Goal: Task Accomplishment & Management: Manage account settings

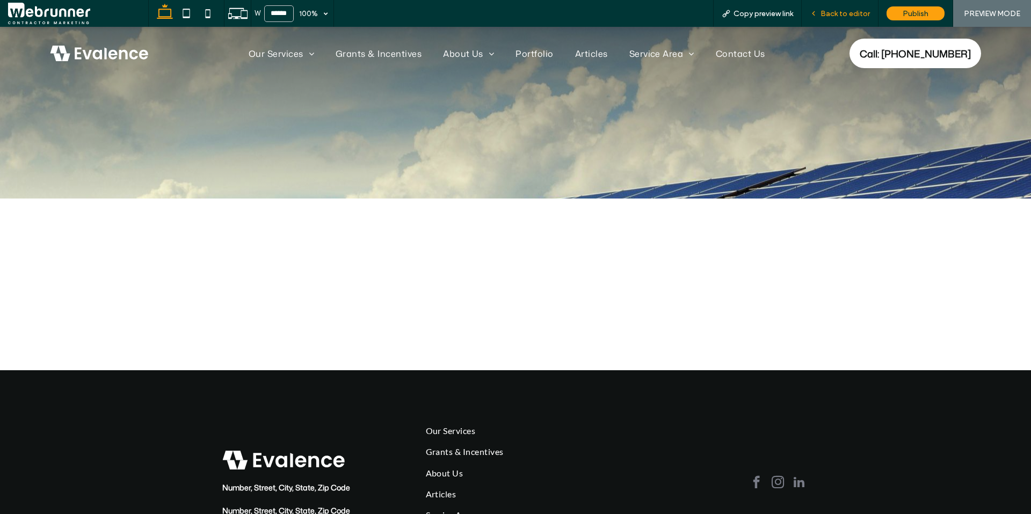
click at [832, 14] on span "Back to editor" at bounding box center [844, 13] width 49 height 9
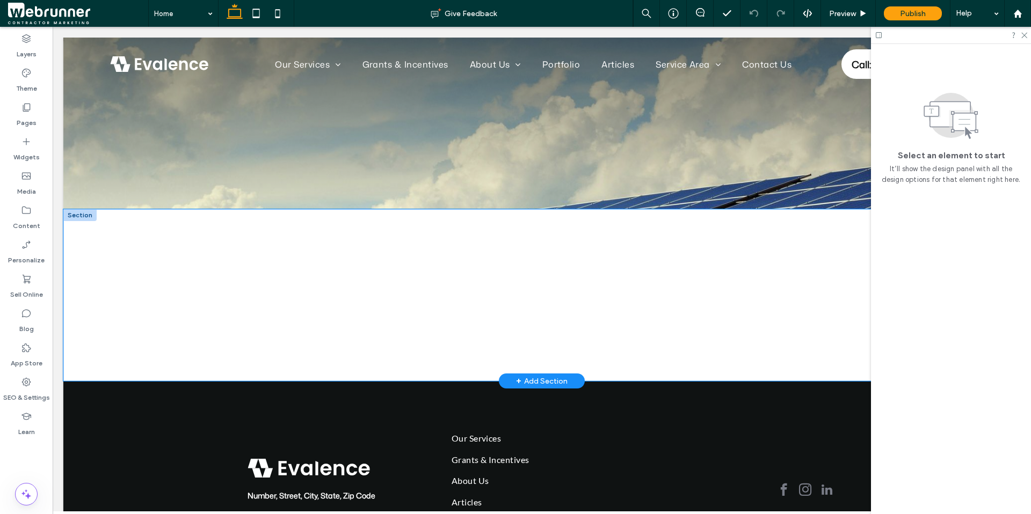
click at [110, 246] on div at bounding box center [541, 295] width 957 height 172
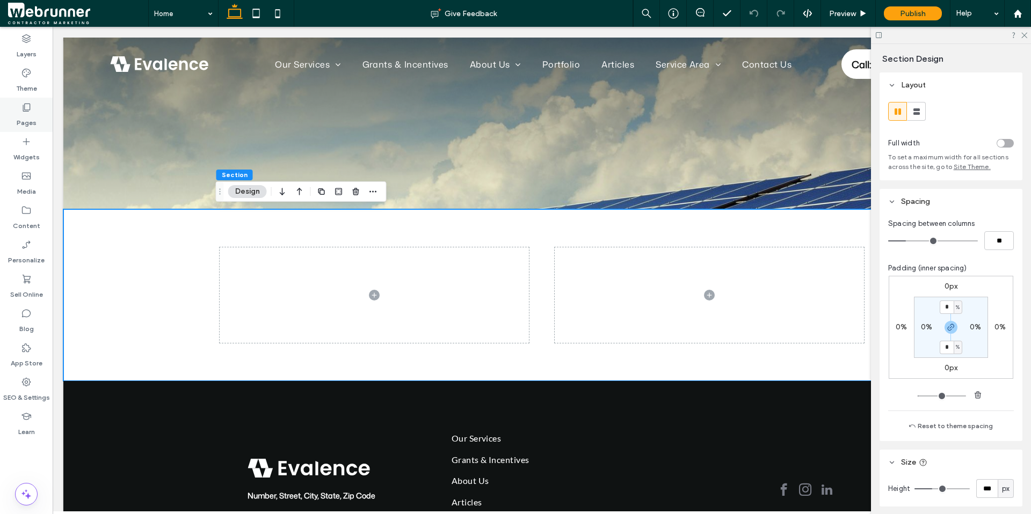
click at [30, 118] on label "Pages" at bounding box center [27, 120] width 20 height 15
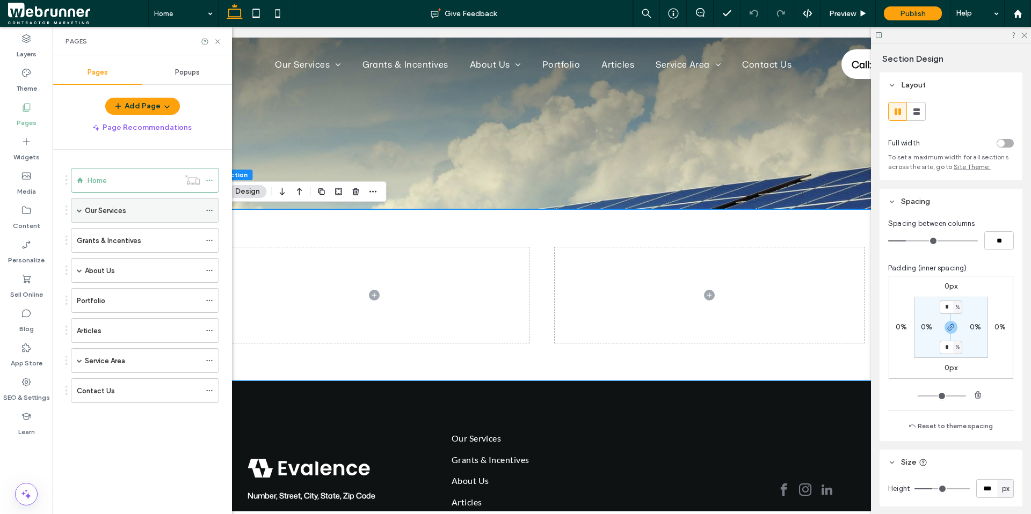
click at [96, 213] on label "Our Services" at bounding box center [105, 210] width 41 height 19
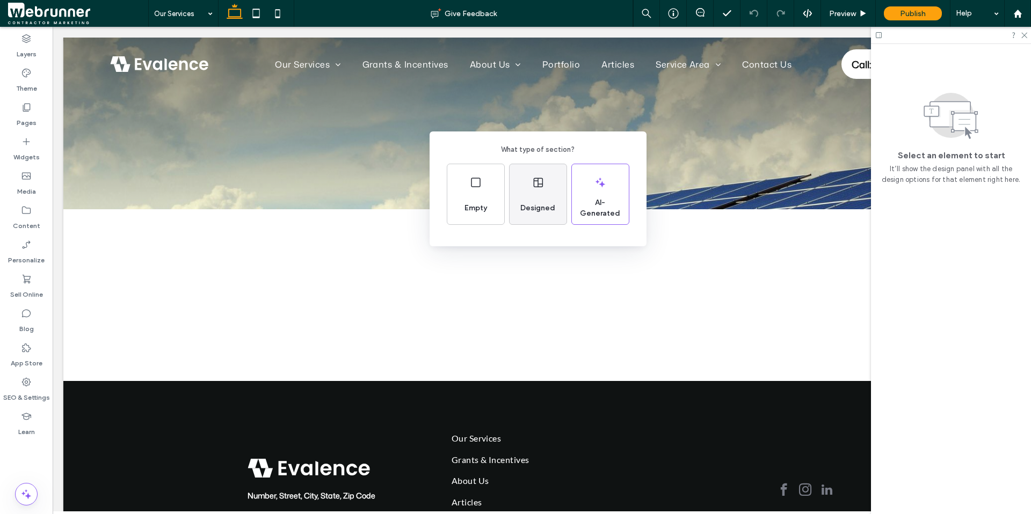
click at [538, 207] on span "Designed" at bounding box center [537, 208] width 43 height 11
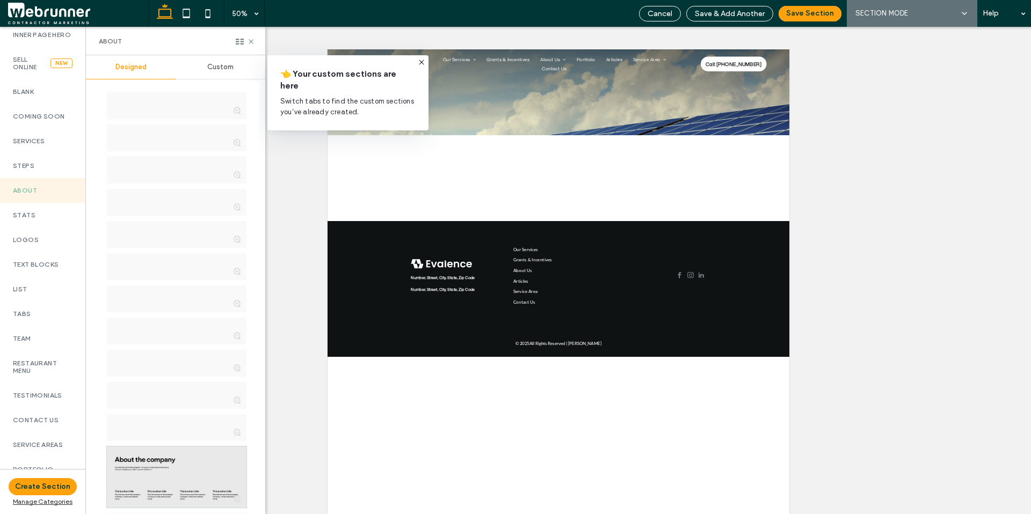
scroll to position [436, 0]
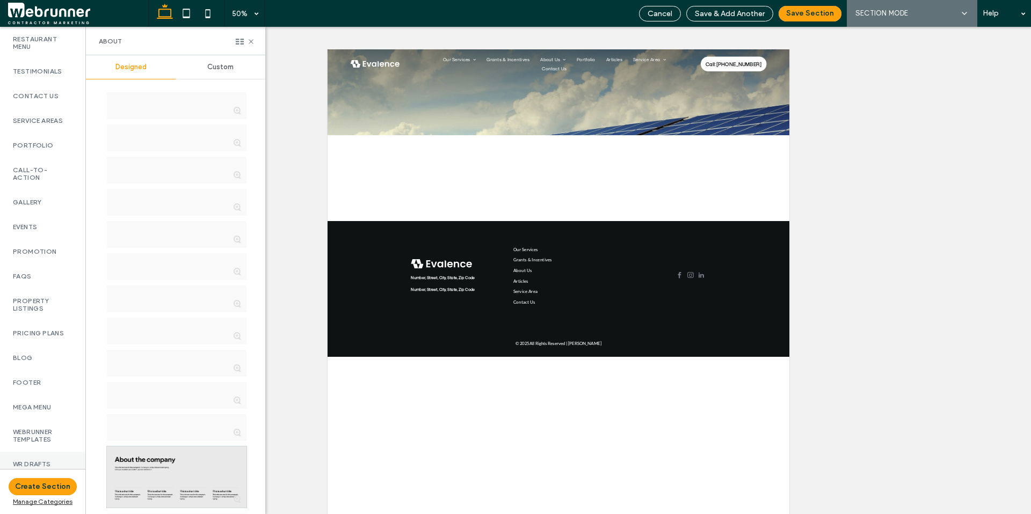
click at [30, 461] on label "WR Drafts" at bounding box center [43, 465] width 60 height 8
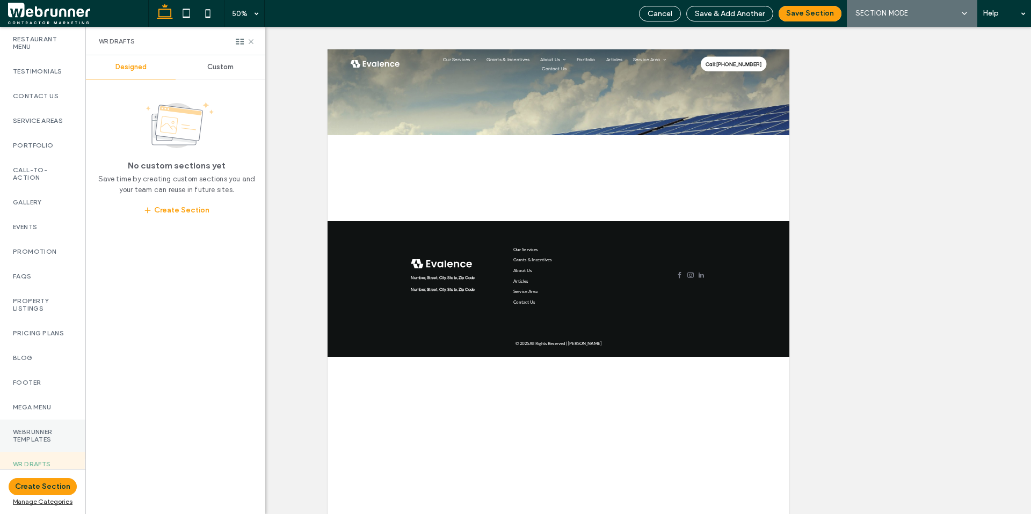
click at [28, 434] on label "Webrunner Templates" at bounding box center [43, 435] width 60 height 15
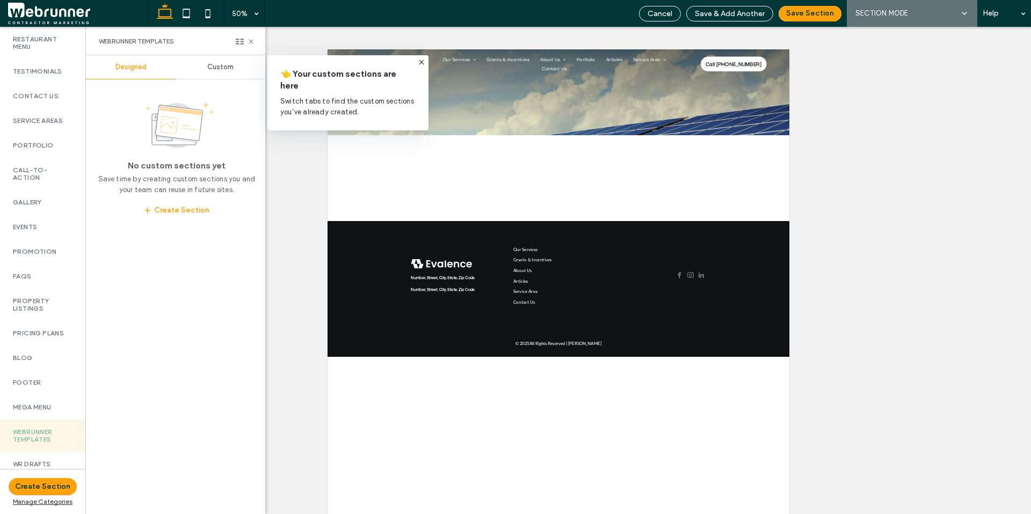
click at [222, 67] on span "Custom" at bounding box center [220, 67] width 26 height 9
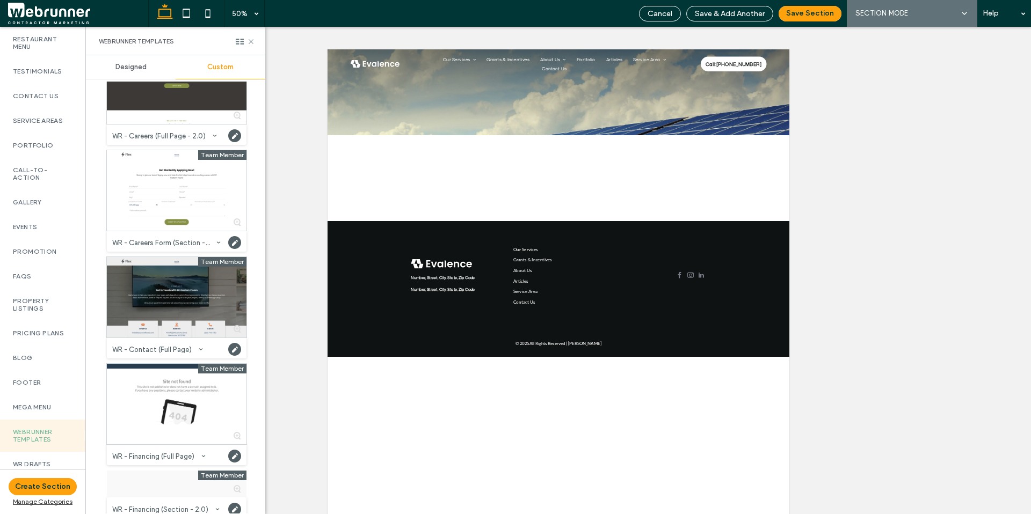
scroll to position [584, 0]
click at [26, 461] on label "WR Drafts" at bounding box center [43, 465] width 60 height 8
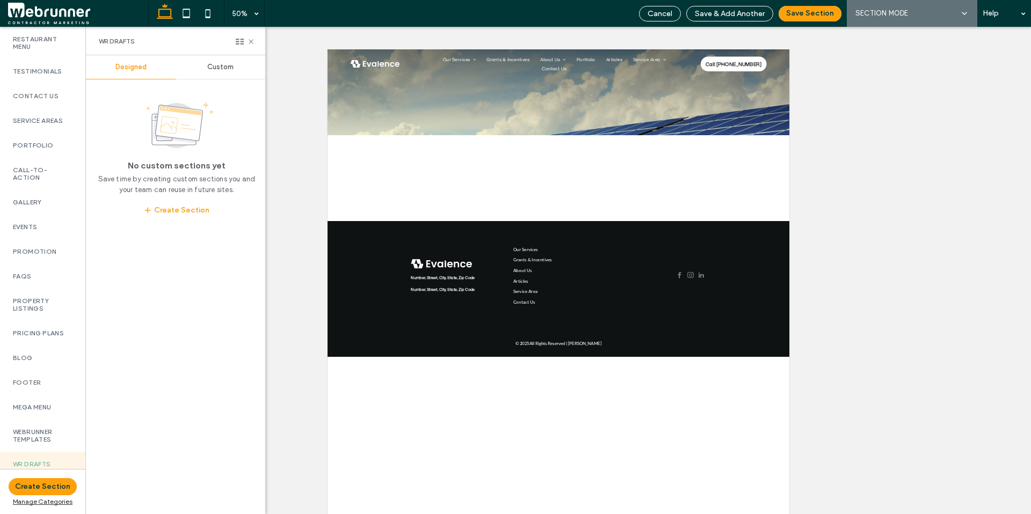
click at [220, 69] on span "Custom" at bounding box center [220, 67] width 26 height 9
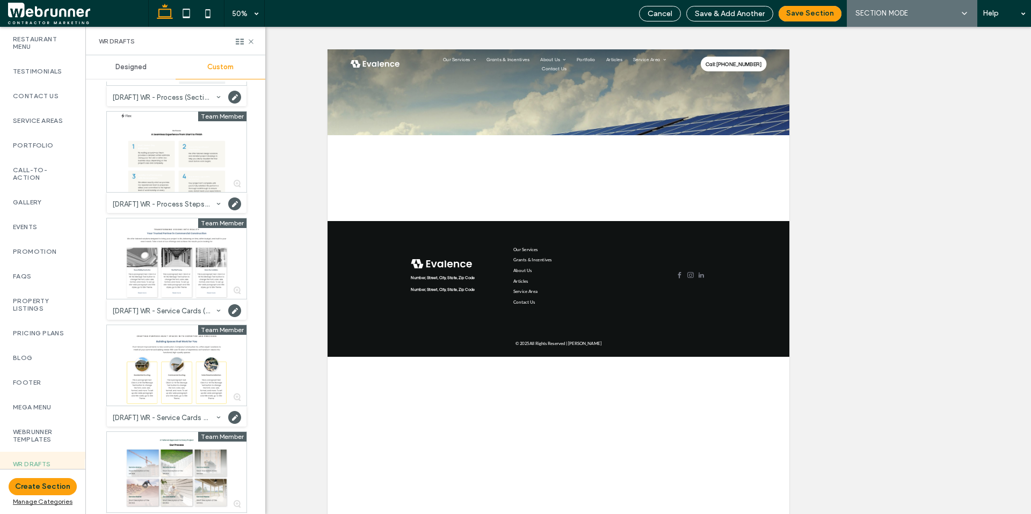
scroll to position [516, 0]
click at [41, 429] on label "Webrunner Templates" at bounding box center [43, 435] width 60 height 15
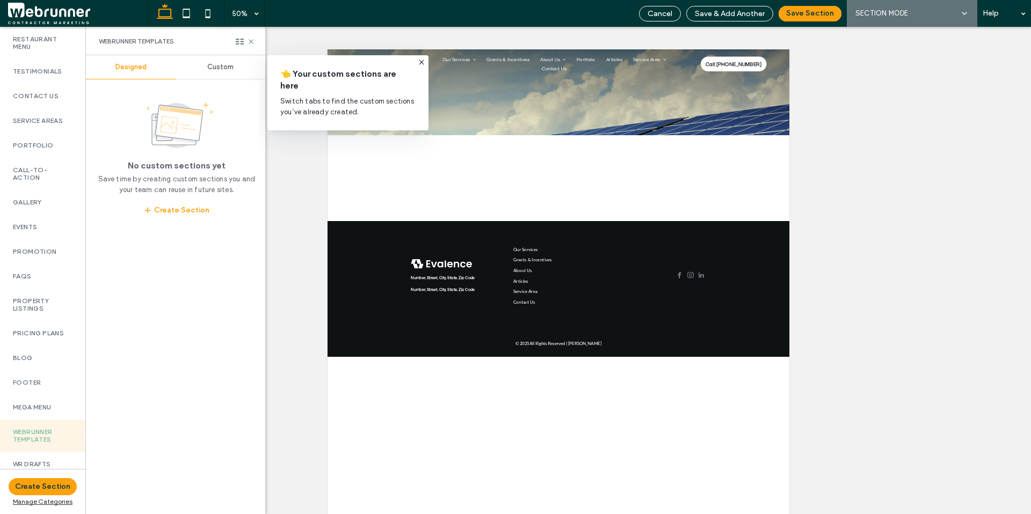
click at [214, 71] on div "Custom" at bounding box center [221, 67] width 90 height 24
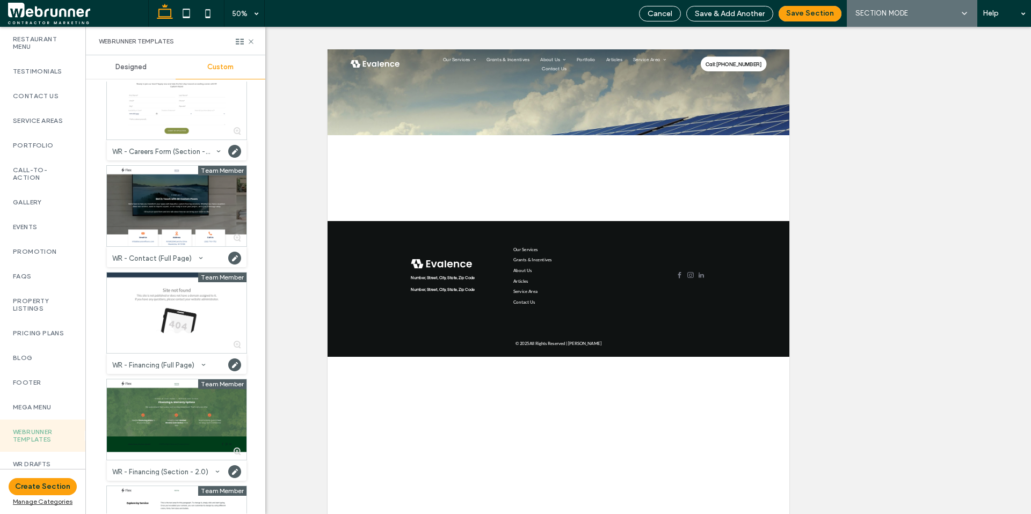
scroll to position [732, 0]
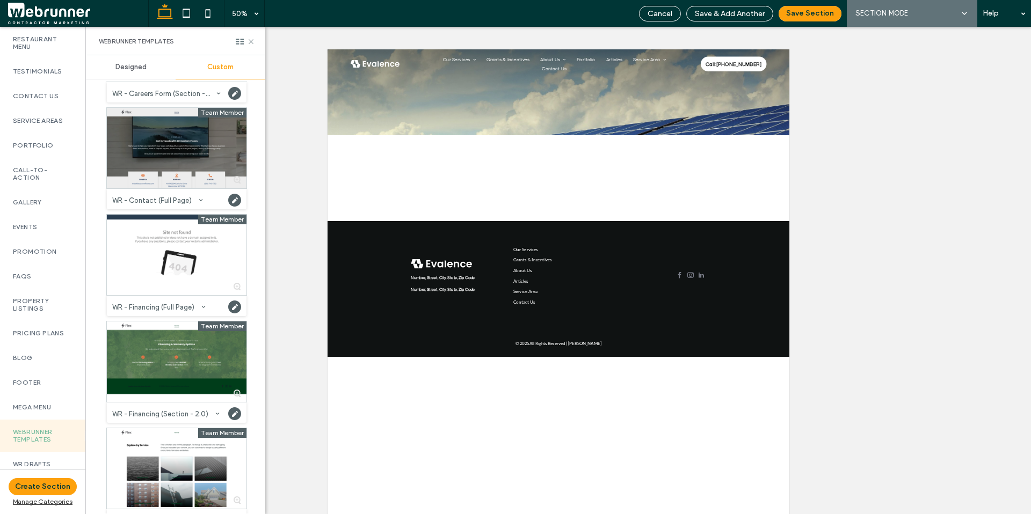
click at [181, 148] on div at bounding box center [177, 148] width 140 height 81
click at [805, 13] on button "Save Section" at bounding box center [809, 14] width 63 height 16
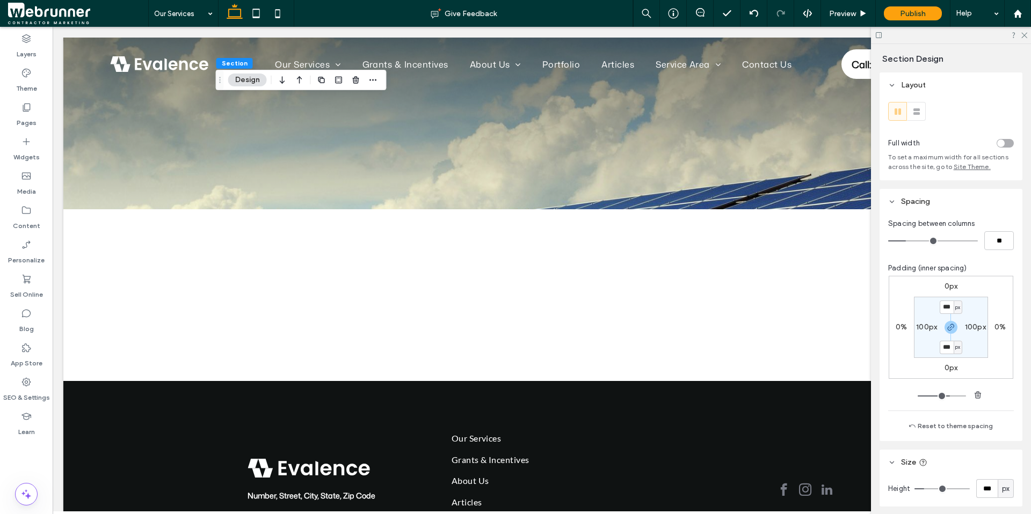
click at [72, 14] on span at bounding box center [78, 13] width 140 height 21
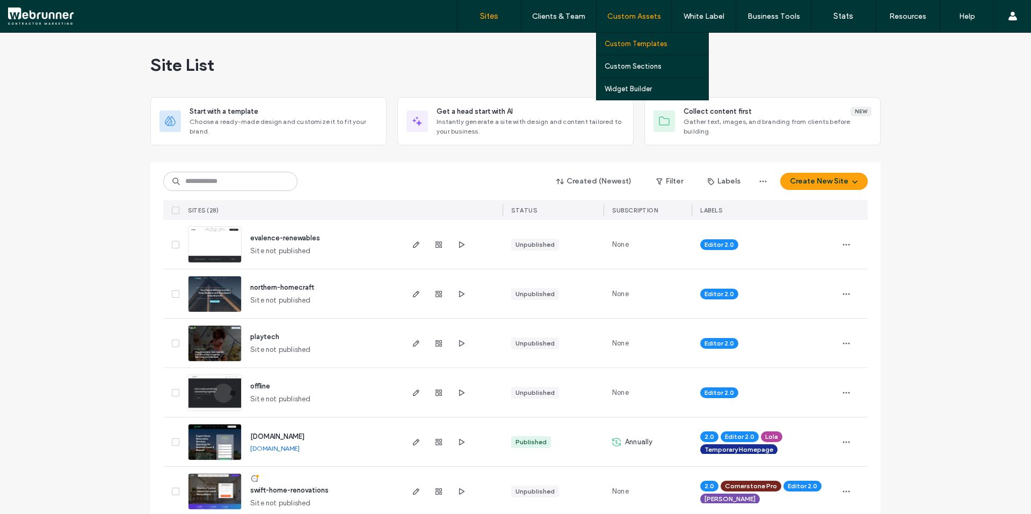
click at [640, 47] on label "Custom Templates" at bounding box center [636, 44] width 63 height 8
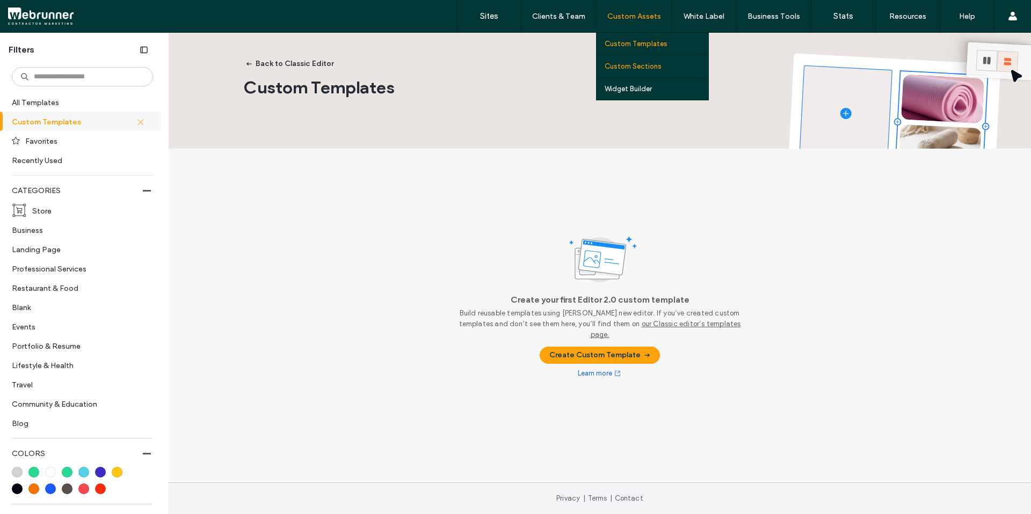
click at [638, 62] on label "Custom Sections" at bounding box center [633, 66] width 57 height 8
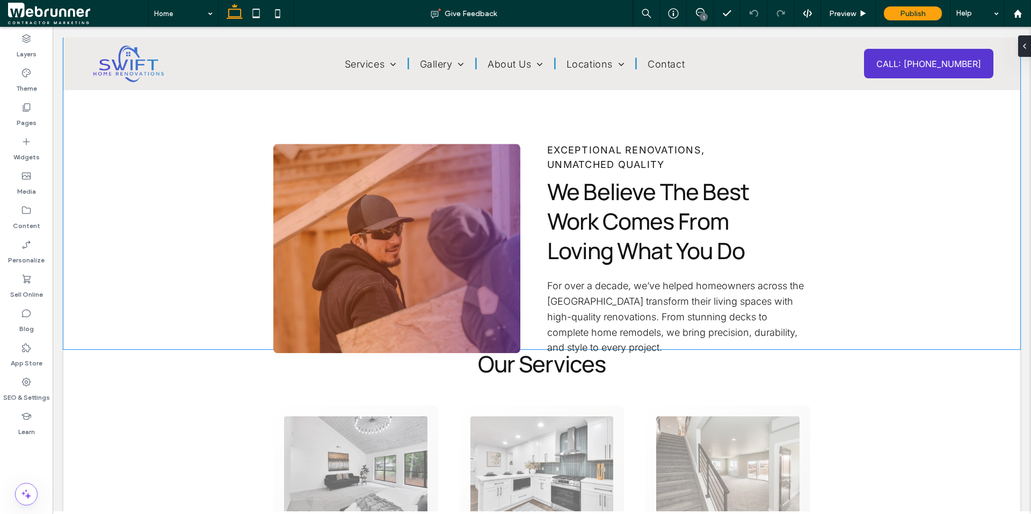
scroll to position [560, 0]
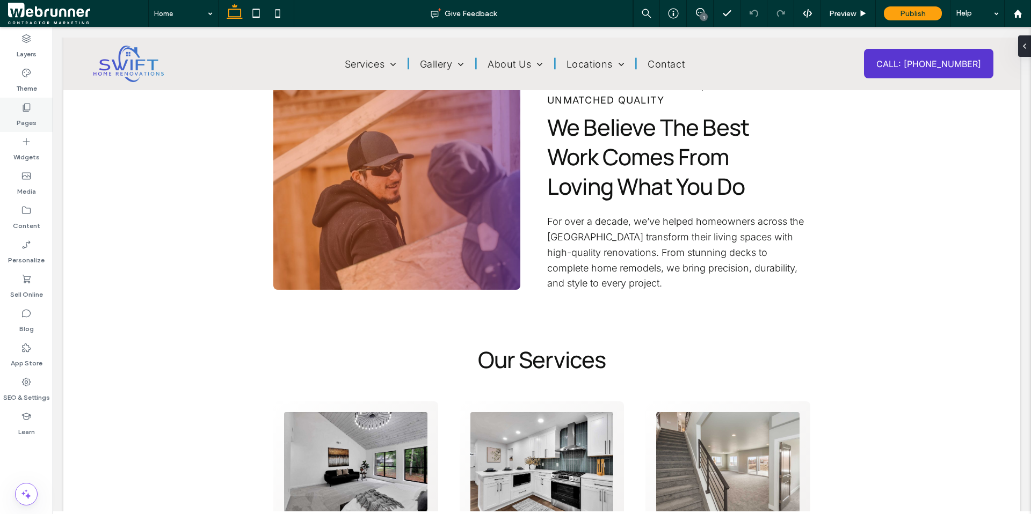
click at [31, 108] on icon at bounding box center [26, 107] width 11 height 11
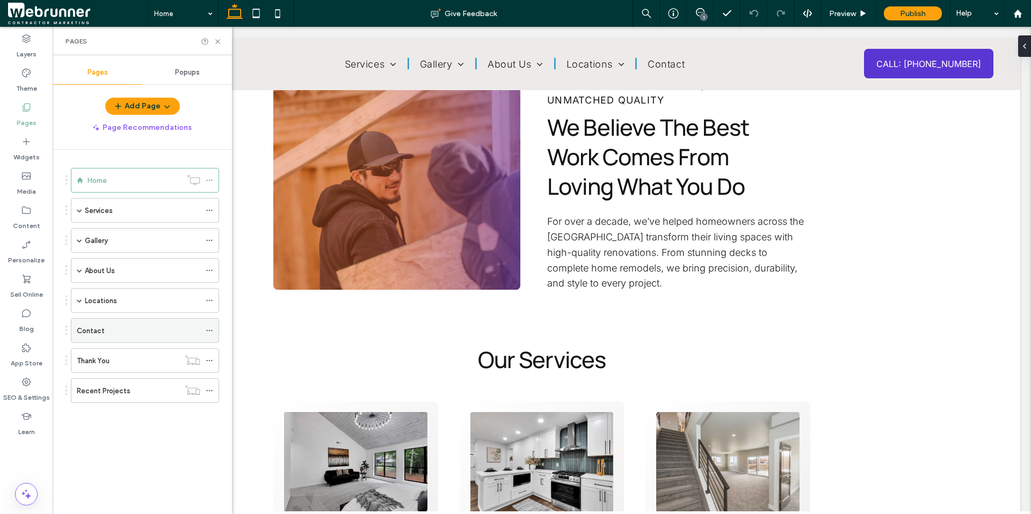
click at [105, 331] on div "Contact" at bounding box center [138, 330] width 123 height 11
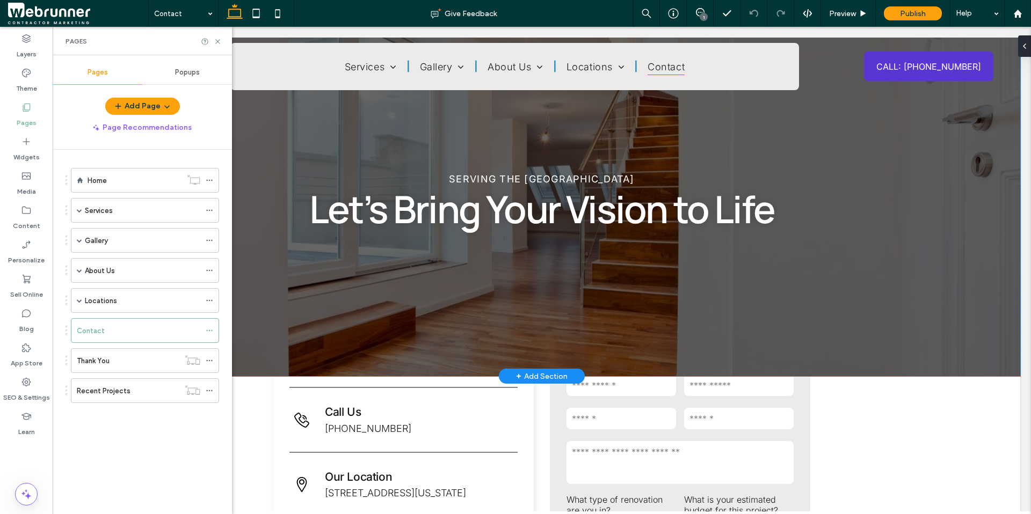
click at [272, 305] on div "Serving the Atlanta Metro Area Let’s Bring Your Vision to Life" at bounding box center [542, 207] width 644 height 339
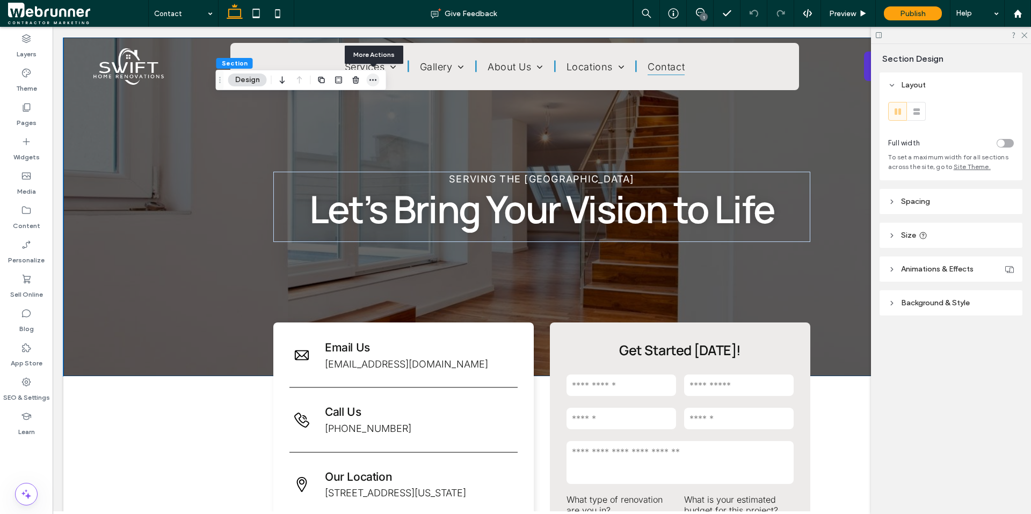
click at [378, 82] on span "button" at bounding box center [373, 80] width 13 height 13
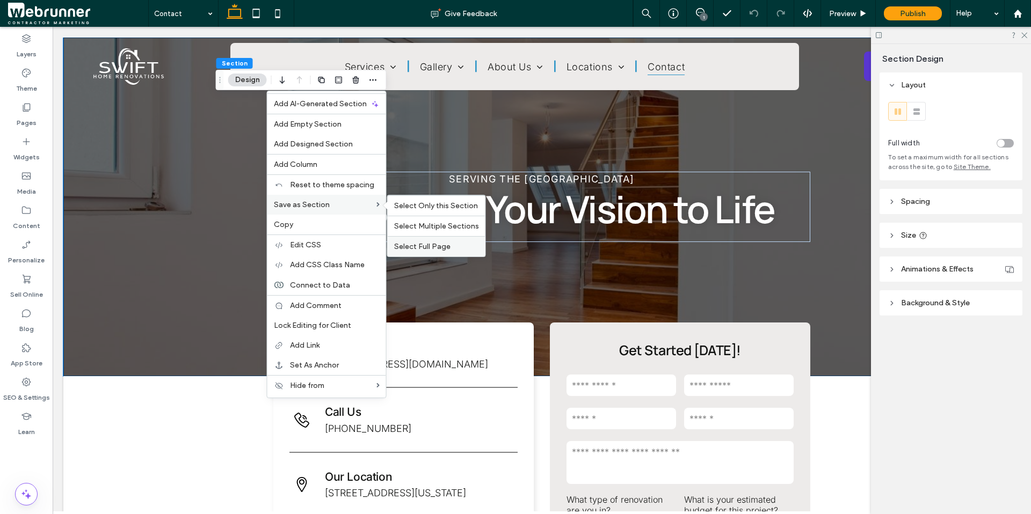
click at [422, 242] on span "Select Full Page" at bounding box center [422, 246] width 56 height 9
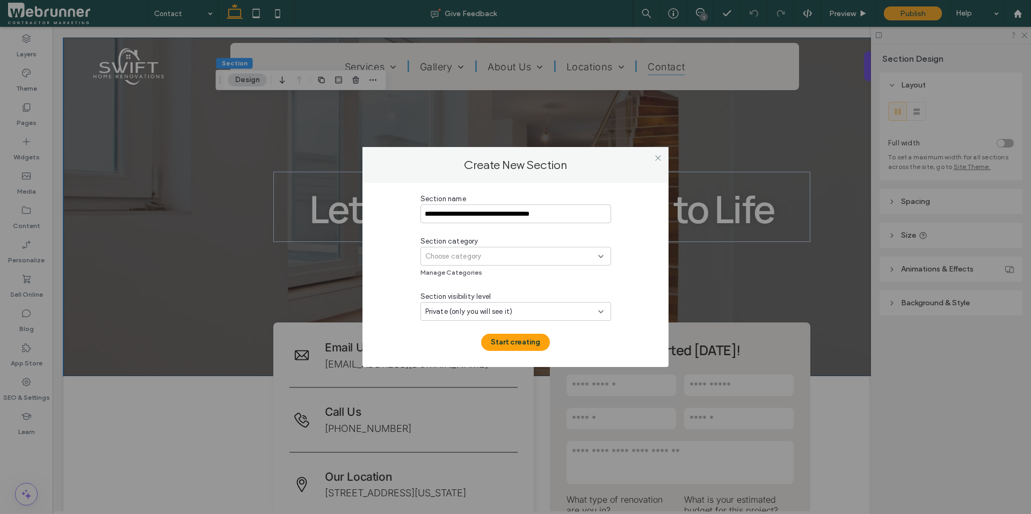
drag, startPoint x: 442, startPoint y: 213, endPoint x: 501, endPoint y: 216, distance: 58.6
click at [501, 216] on input "**********" at bounding box center [515, 214] width 191 height 19
type input "**********"
click at [483, 254] on div "Choose category" at bounding box center [511, 256] width 173 height 11
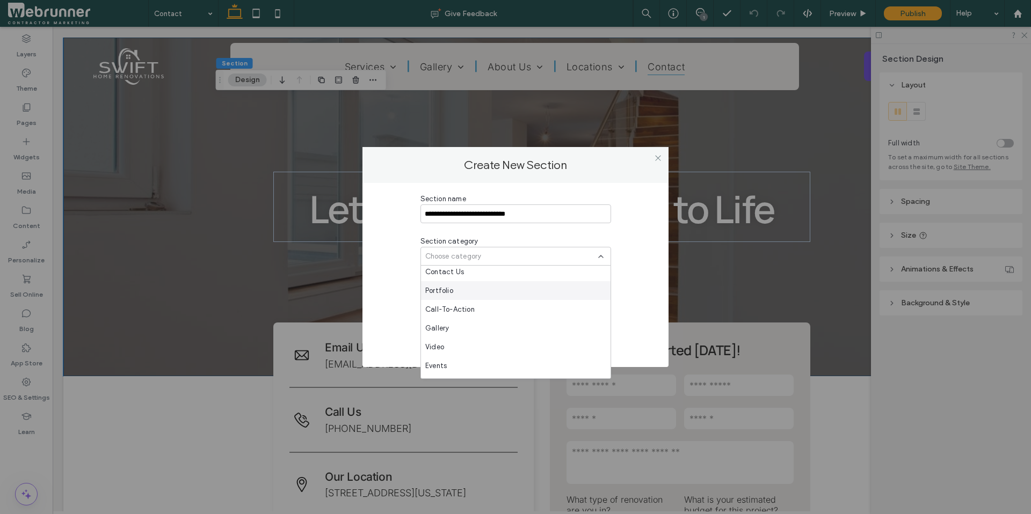
scroll to position [413, 0]
click at [482, 346] on span "Webrunner Templates" at bounding box center [460, 350] width 71 height 11
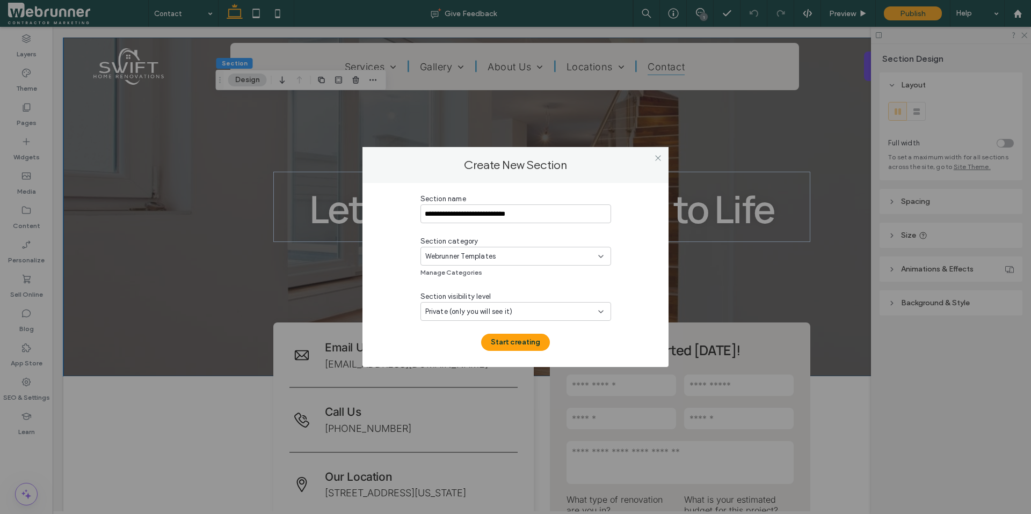
click at [507, 312] on span "Private (only you will see it)" at bounding box center [469, 312] width 88 height 11
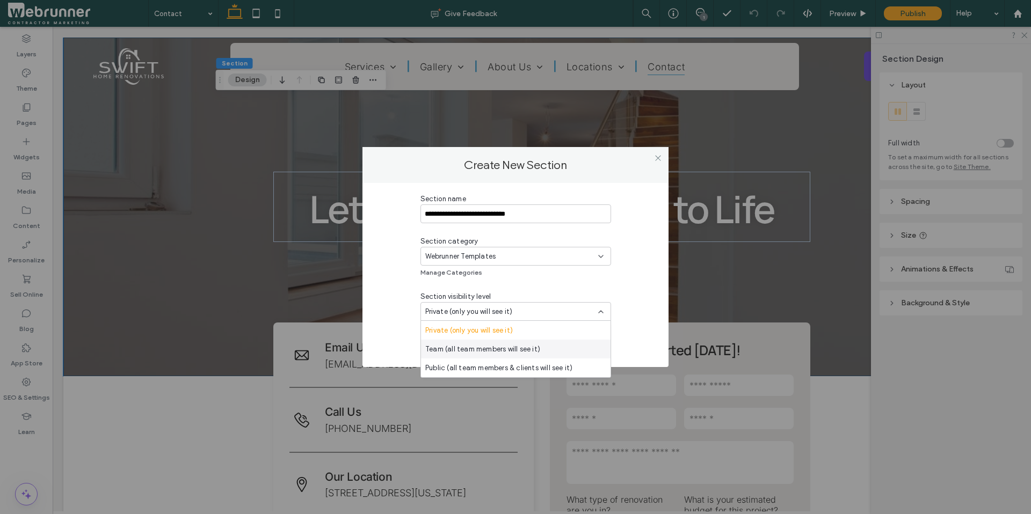
click at [485, 349] on span "Team (all team members will see it)" at bounding box center [482, 349] width 115 height 11
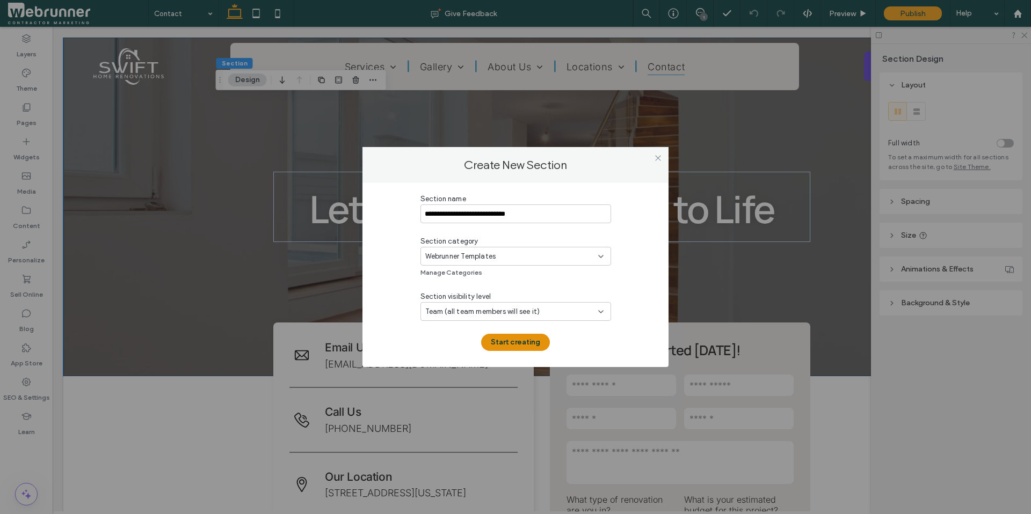
click at [507, 343] on button "Start creating" at bounding box center [515, 342] width 69 height 17
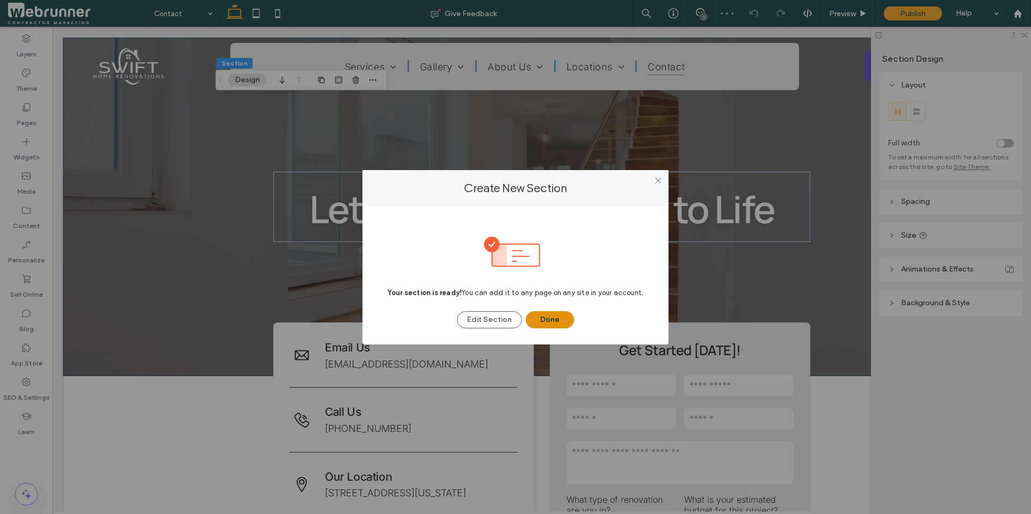
click at [548, 321] on button "Done" at bounding box center [550, 319] width 48 height 17
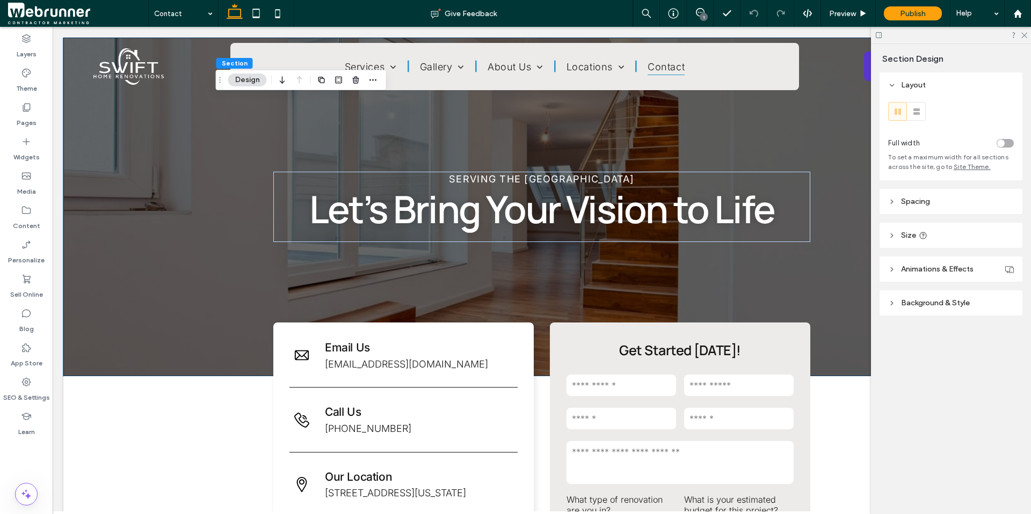
click at [64, 10] on span at bounding box center [78, 13] width 140 height 21
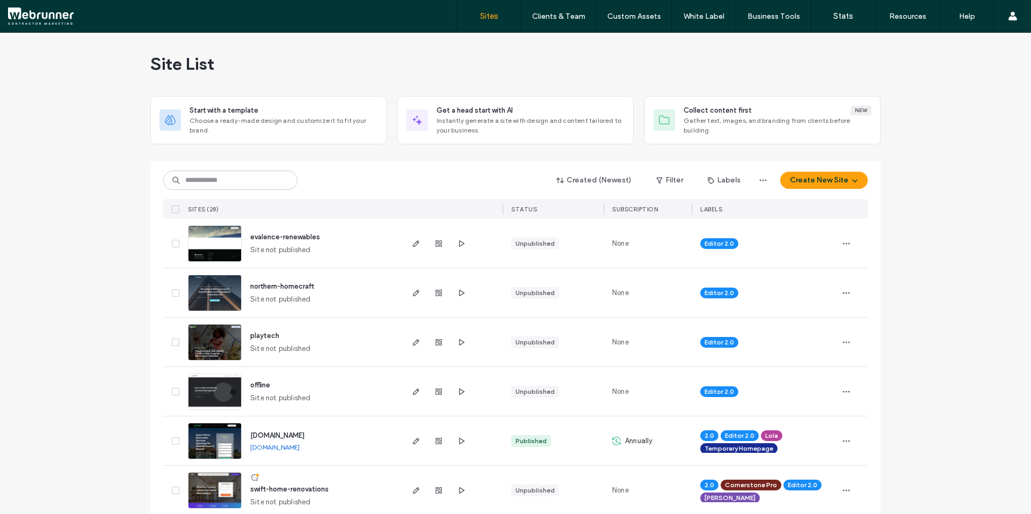
scroll to position [1, 0]
click at [412, 246] on icon "button" at bounding box center [416, 244] width 9 height 9
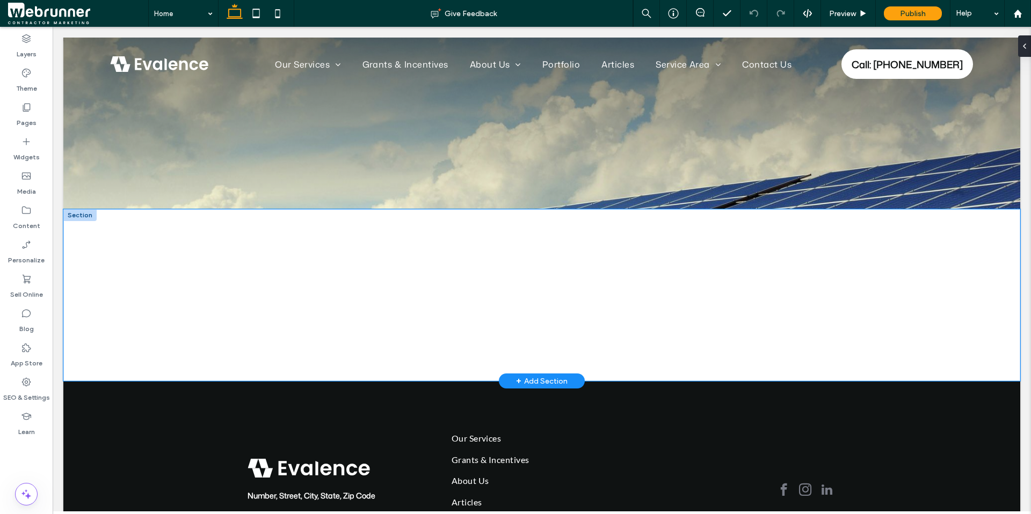
click at [139, 292] on div at bounding box center [541, 295] width 957 height 172
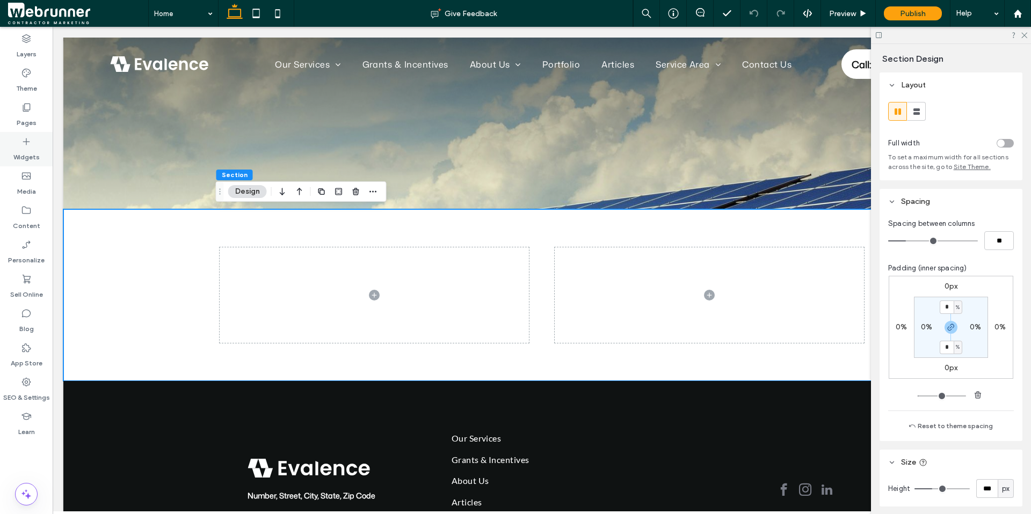
click at [34, 138] on div "Widgets" at bounding box center [26, 149] width 53 height 34
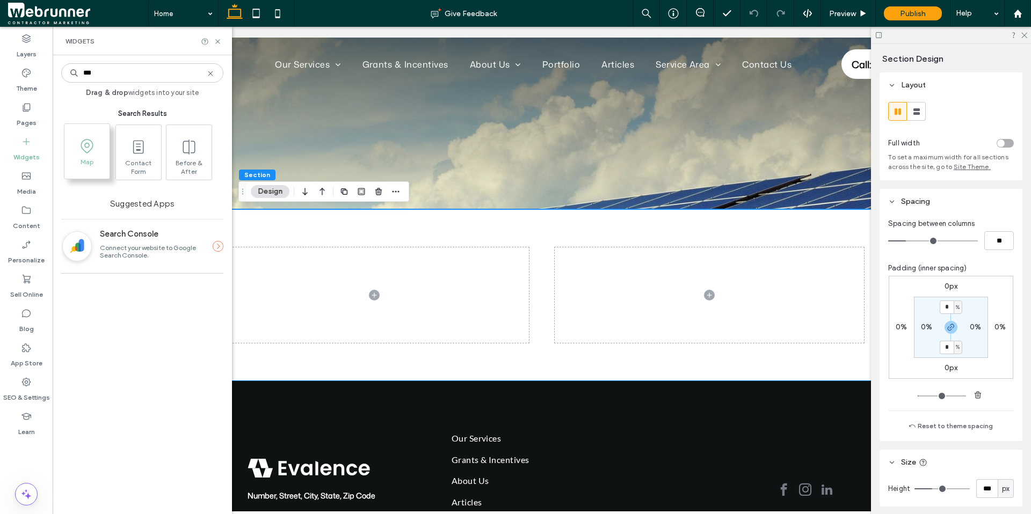
type input "***"
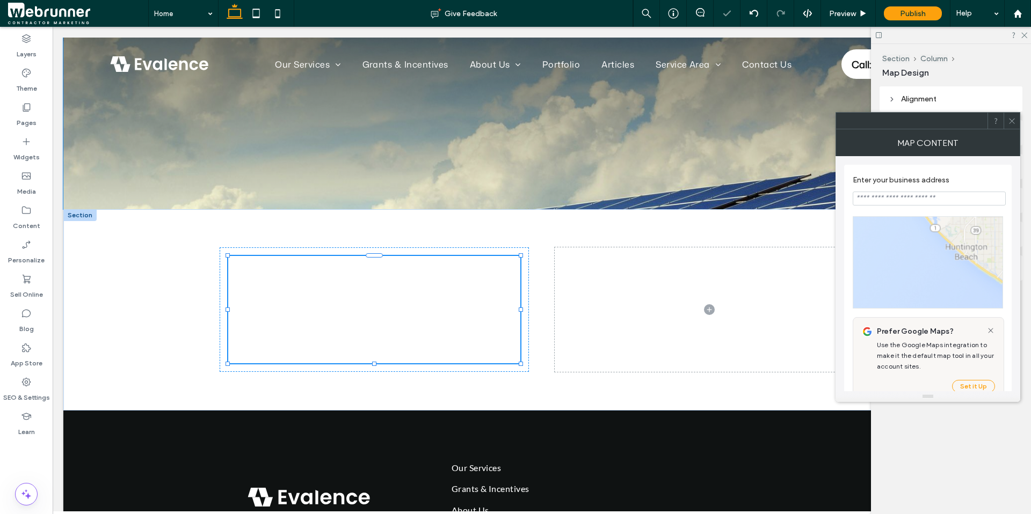
type input "**********"
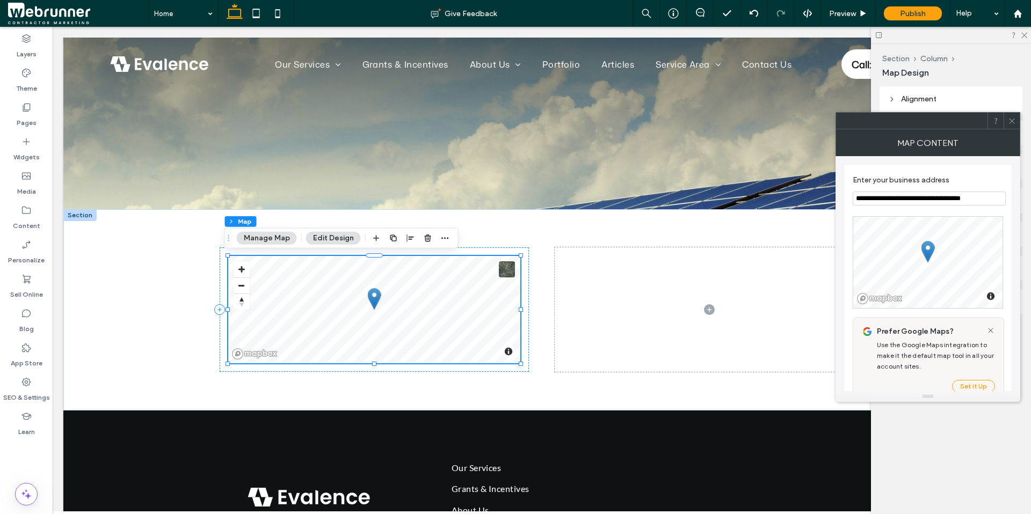
click at [282, 238] on button "Manage Map" at bounding box center [267, 238] width 60 height 13
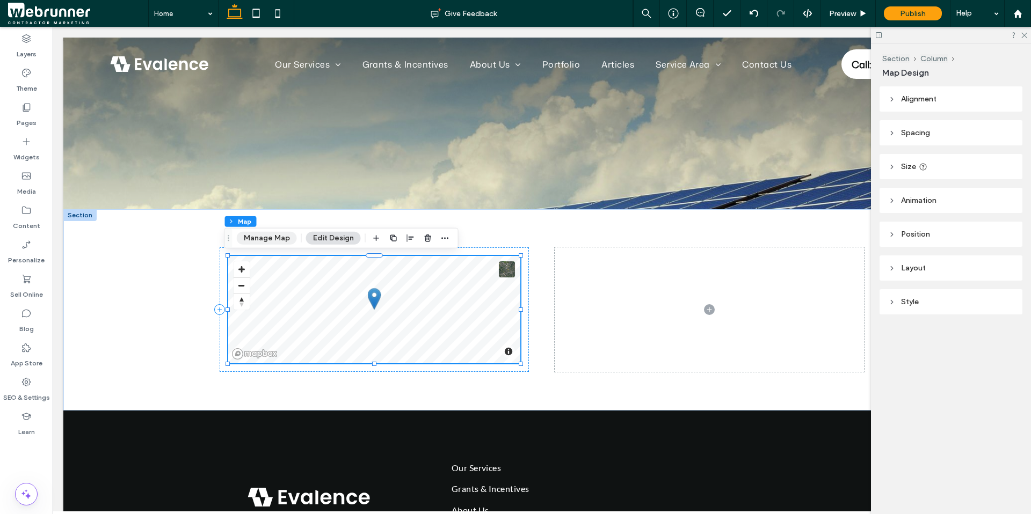
click at [282, 238] on button "Manage Map" at bounding box center [267, 238] width 60 height 13
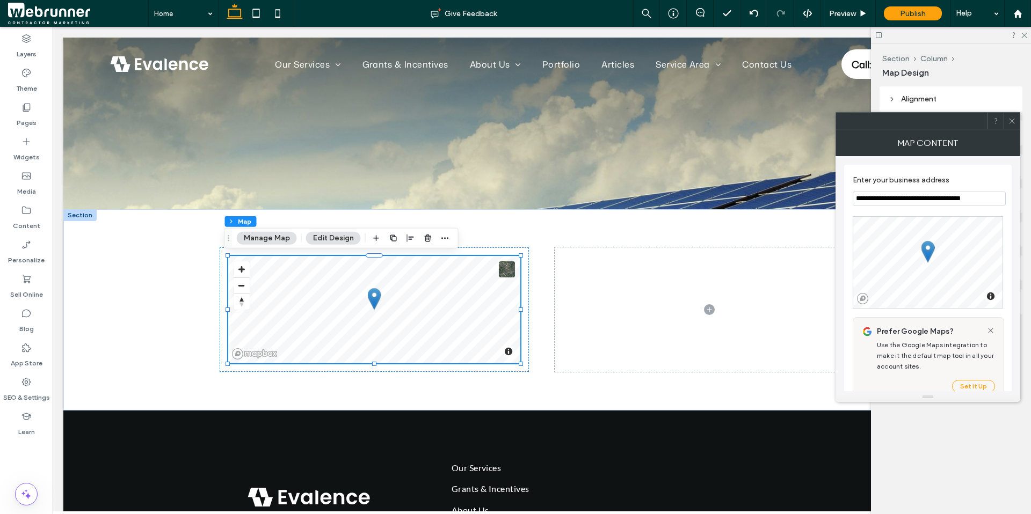
click at [1014, 129] on div "Map Content" at bounding box center [927, 142] width 185 height 27
click at [24, 139] on icon at bounding box center [26, 141] width 11 height 11
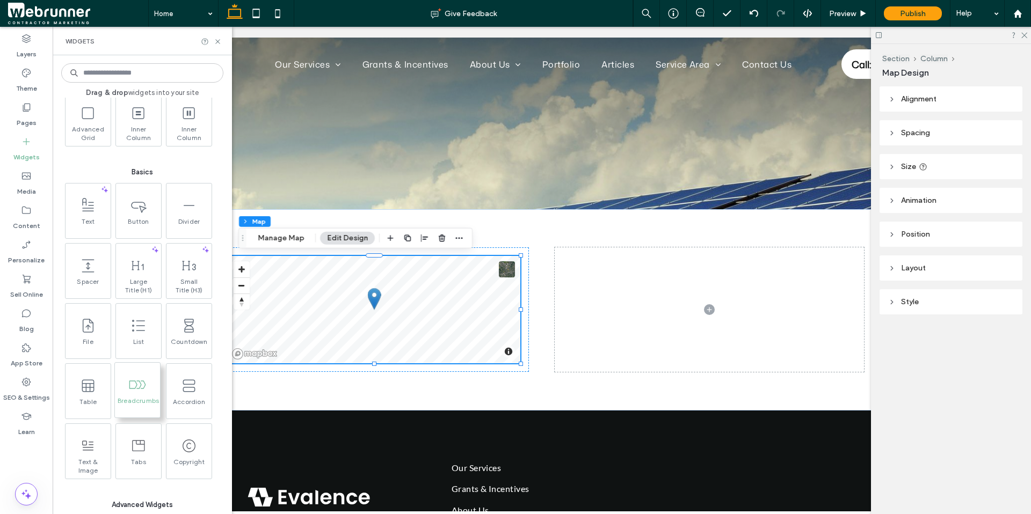
scroll to position [531, 0]
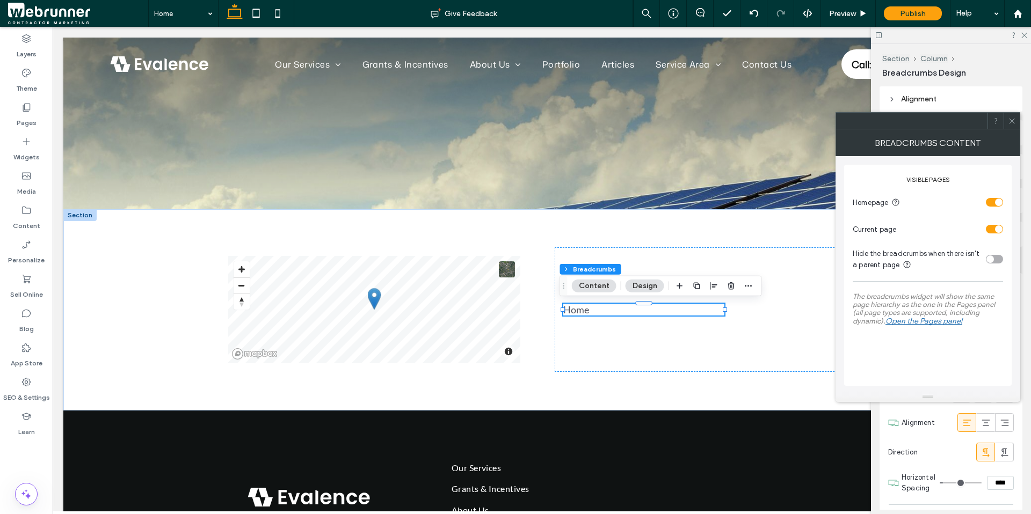
click at [1008, 126] on span at bounding box center [1012, 121] width 8 height 16
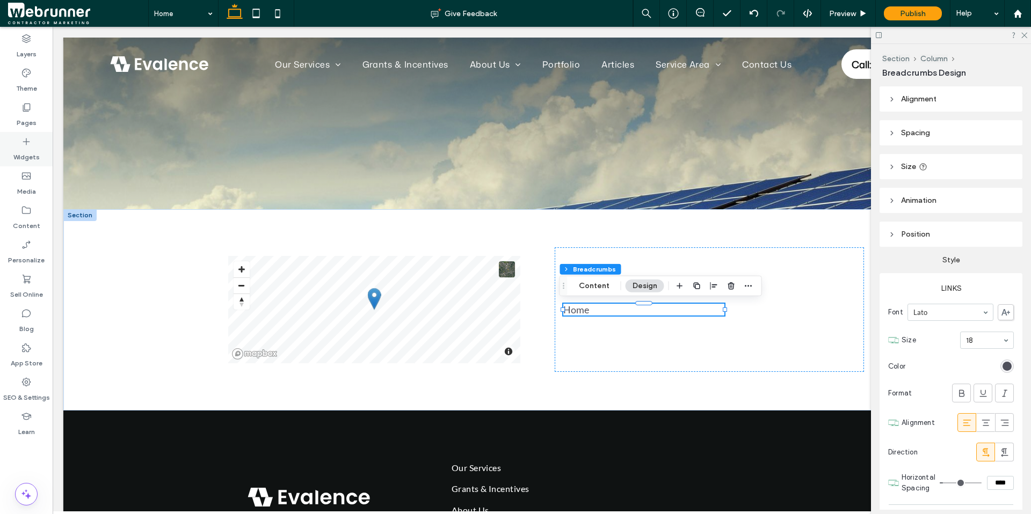
click at [26, 145] on icon at bounding box center [26, 141] width 11 height 11
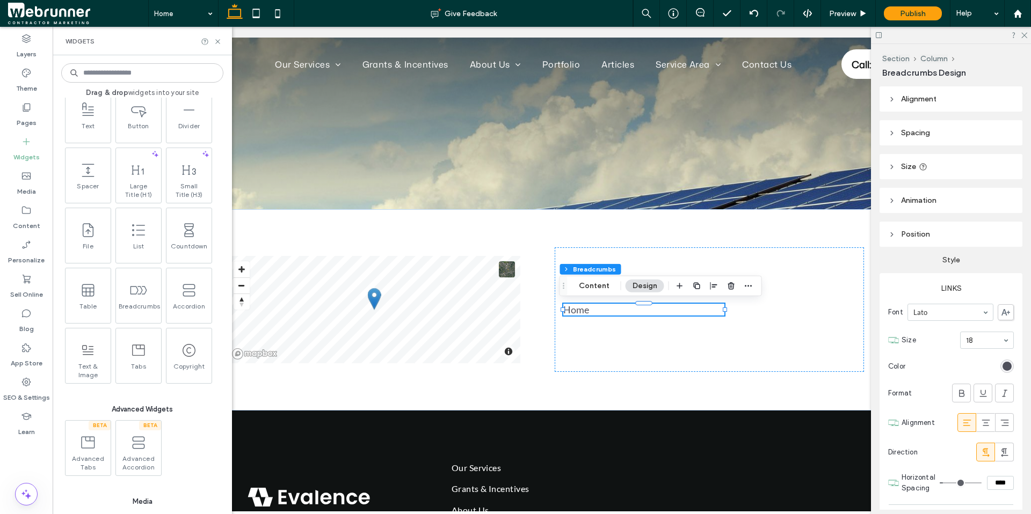
scroll to position [627, 0]
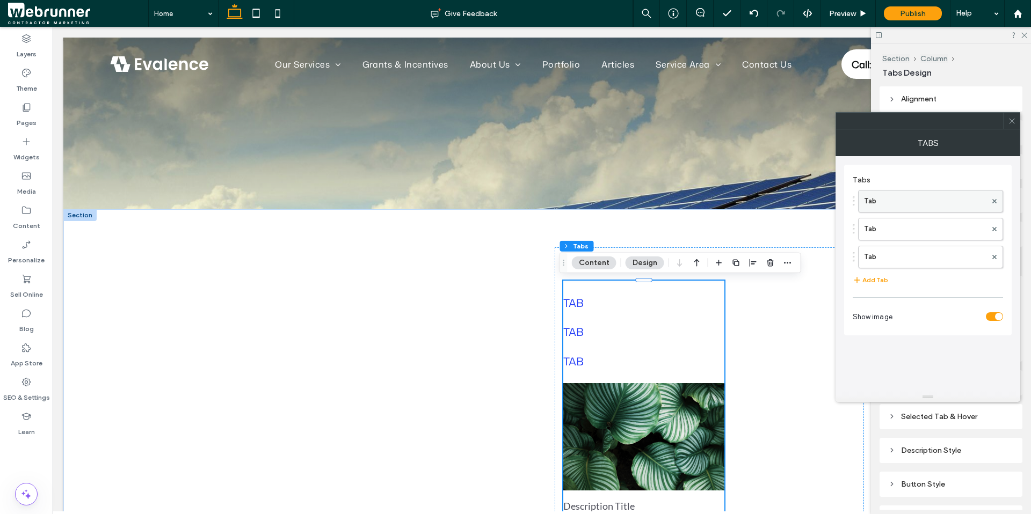
click at [931, 201] on label "Tab" at bounding box center [925, 201] width 122 height 21
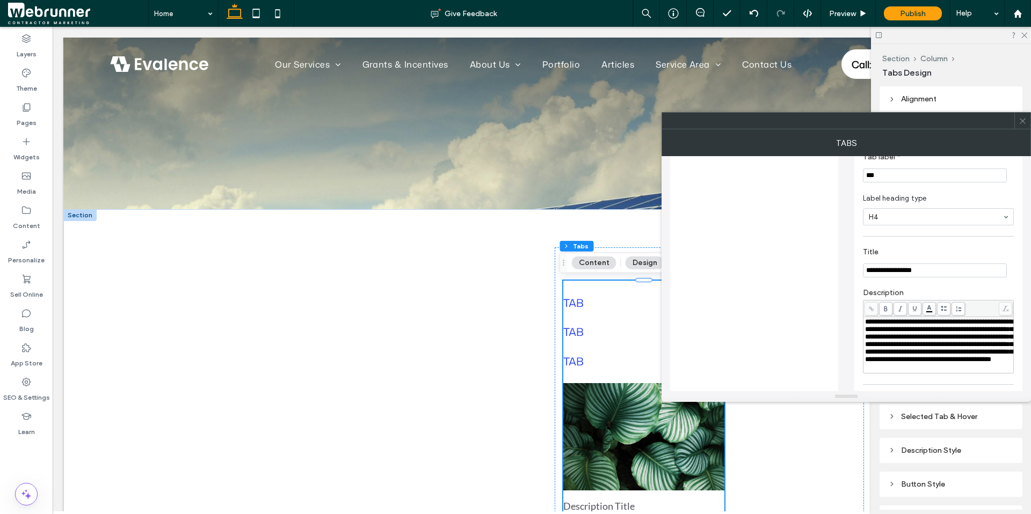
scroll to position [176, 0]
click at [1026, 117] on icon at bounding box center [1022, 121] width 8 height 8
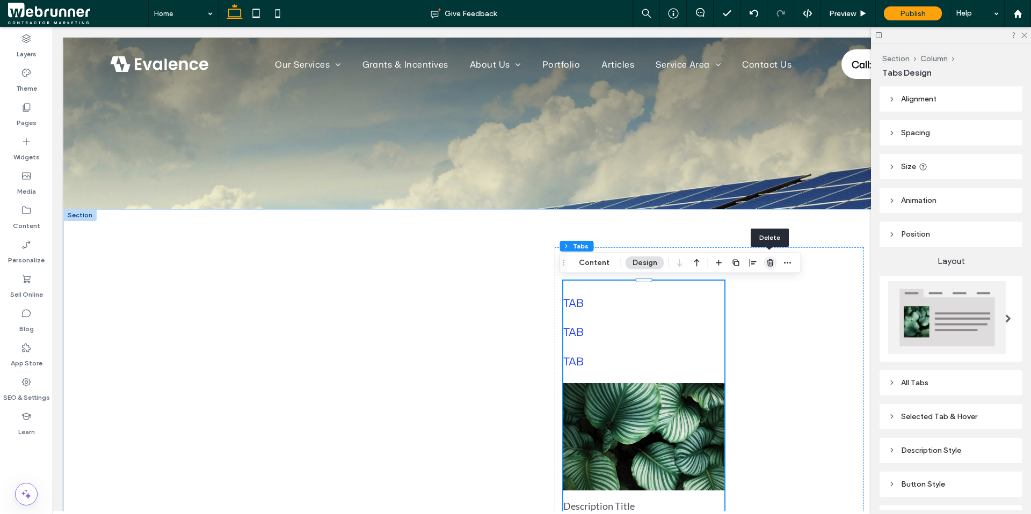
click at [769, 264] on icon "button" at bounding box center [770, 263] width 9 height 9
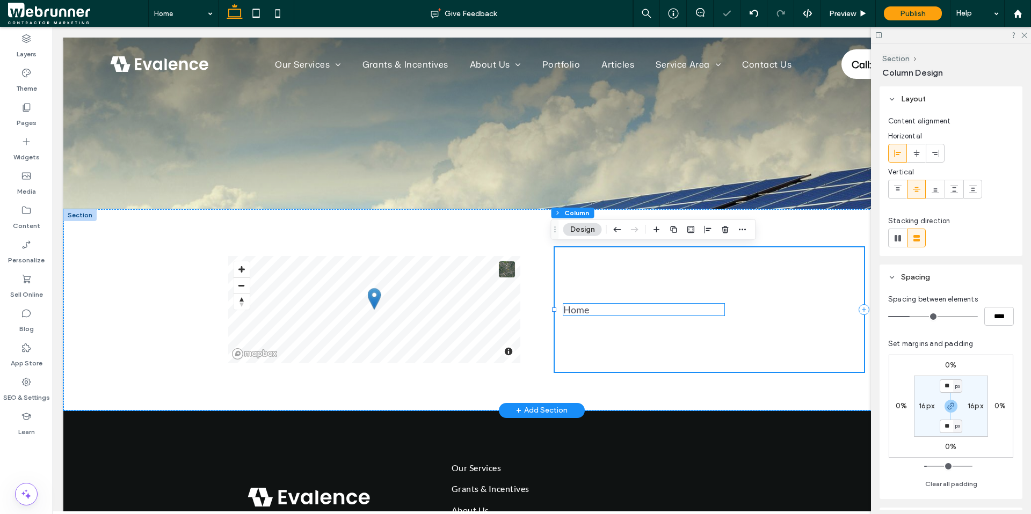
click at [570, 314] on div "Home" at bounding box center [576, 310] width 26 height 12
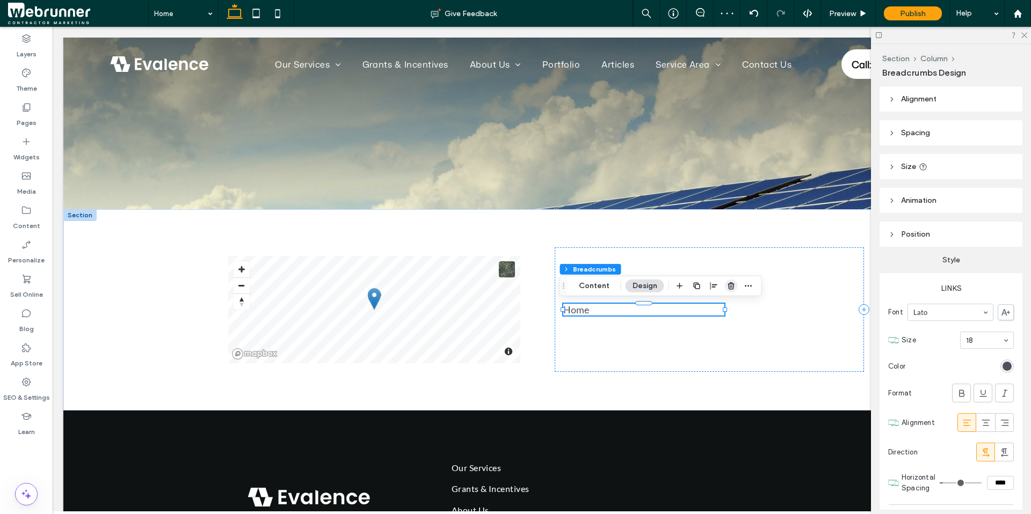
click at [727, 287] on use "button" at bounding box center [730, 285] width 6 height 7
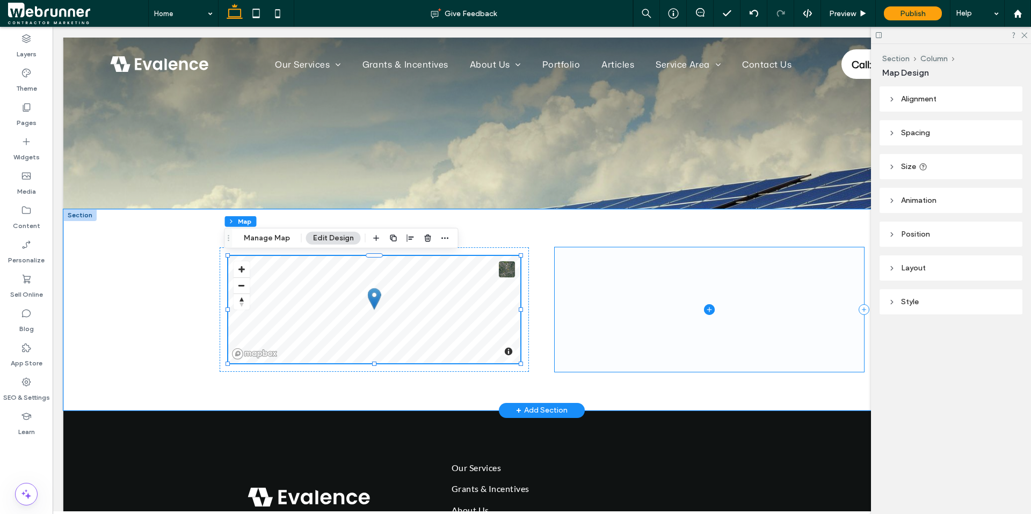
click at [569, 267] on span at bounding box center [709, 309] width 309 height 125
click at [659, 262] on span at bounding box center [709, 309] width 309 height 125
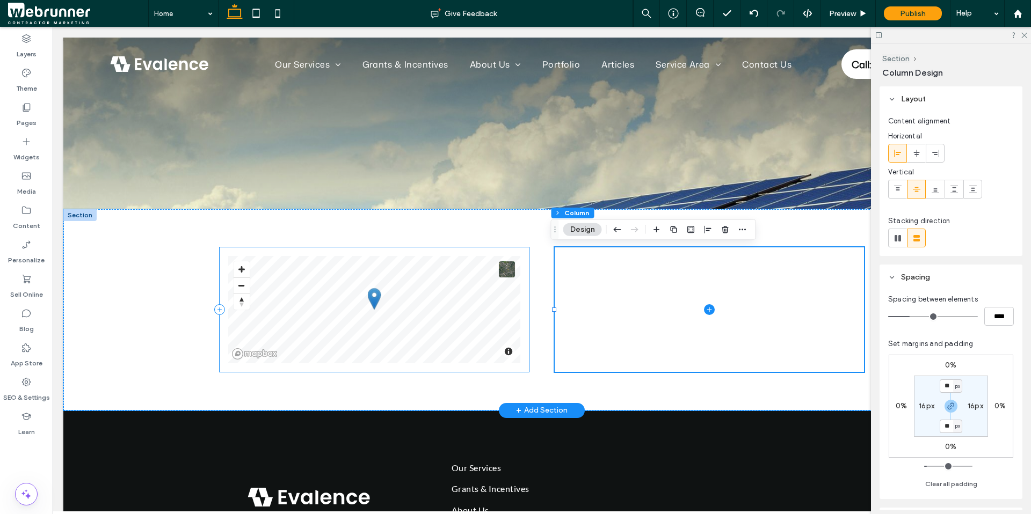
click at [522, 270] on div "© Mapbox © OpenStreetMap Improve this map" at bounding box center [374, 309] width 309 height 125
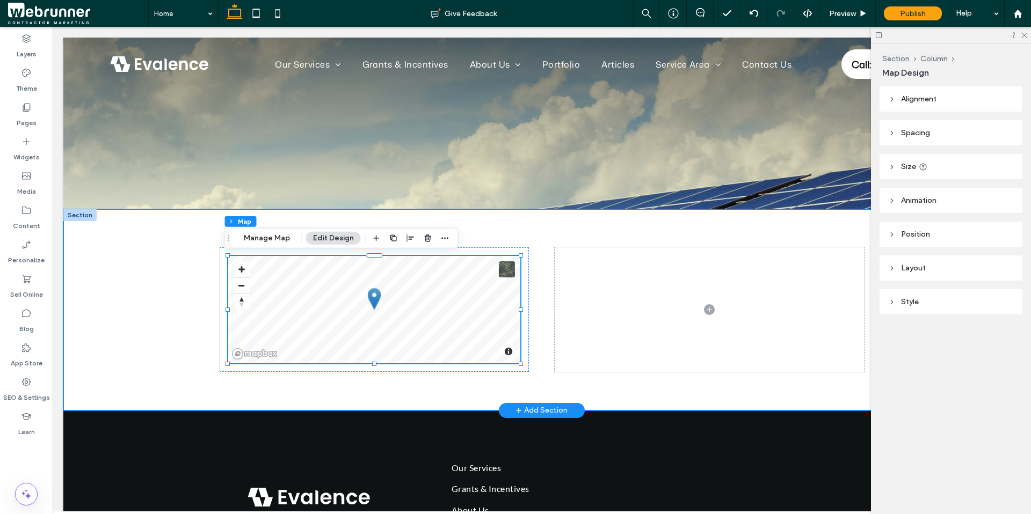
click at [548, 257] on div "© Mapbox © OpenStreetMap Improve this map" at bounding box center [542, 309] width 644 height 201
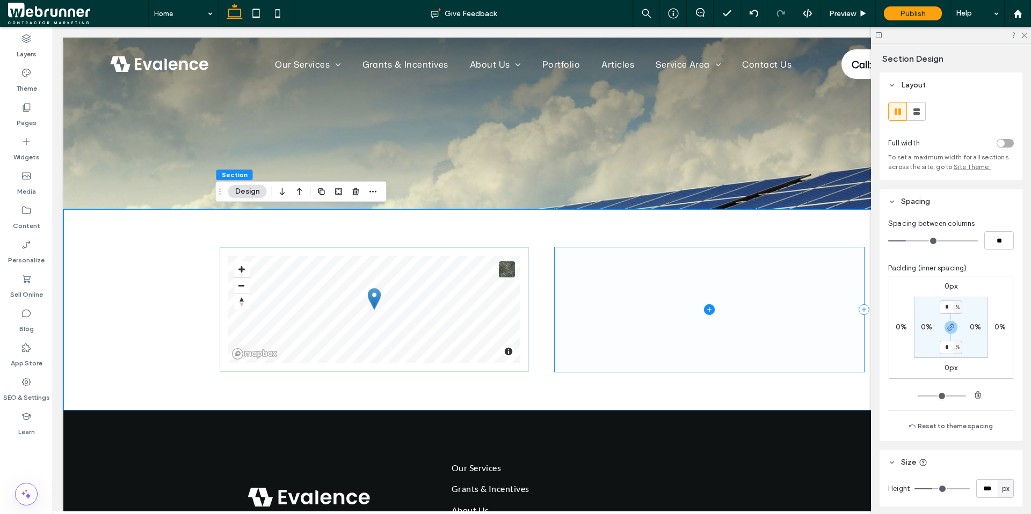
click at [557, 260] on span at bounding box center [709, 309] width 309 height 125
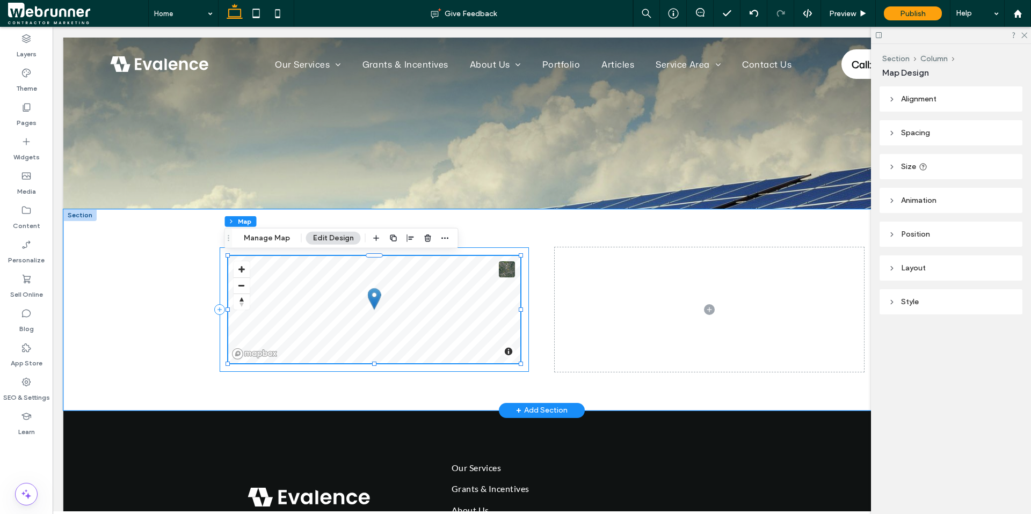
click at [522, 256] on div "© Mapbox © OpenStreetMap Improve this map" at bounding box center [374, 309] width 309 height 125
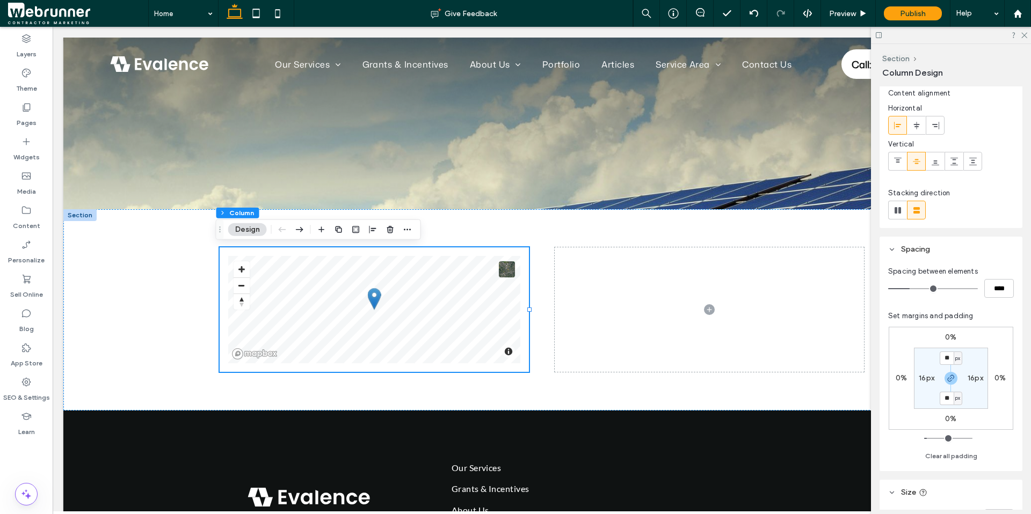
scroll to position [29, 0]
click at [952, 454] on button "Clear all padding" at bounding box center [951, 455] width 52 height 13
type input "*"
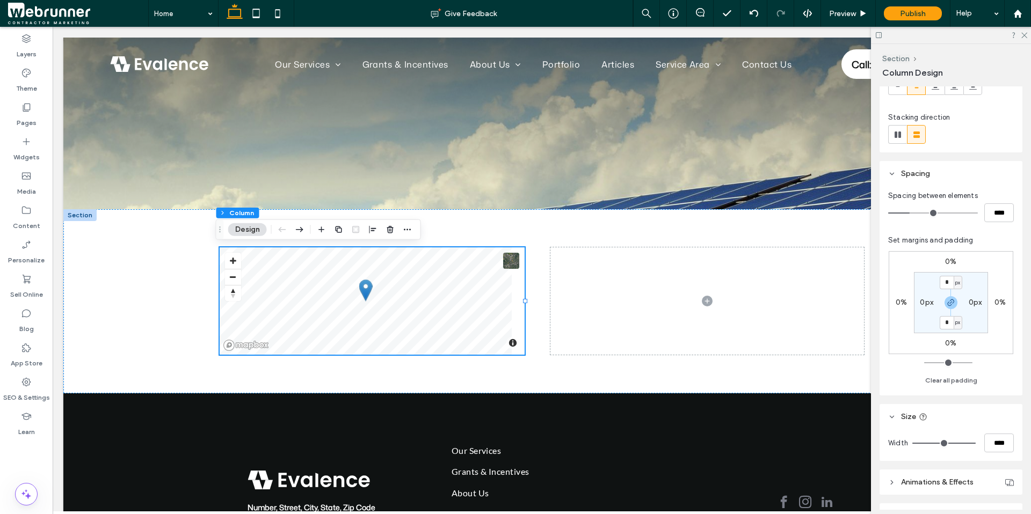
scroll to position [105, 0]
click at [33, 112] on div "Pages" at bounding box center [26, 115] width 53 height 34
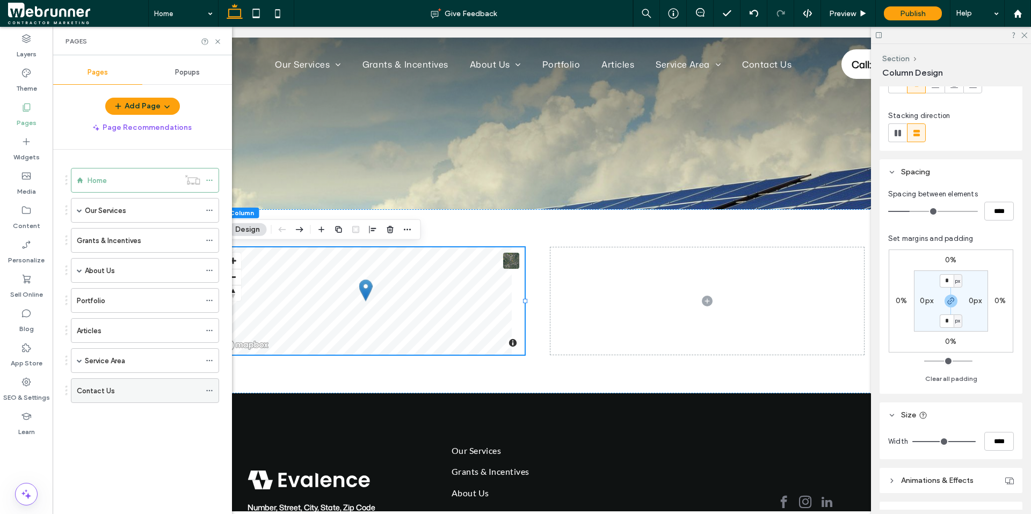
click at [102, 390] on label "Contact Us" at bounding box center [96, 391] width 38 height 19
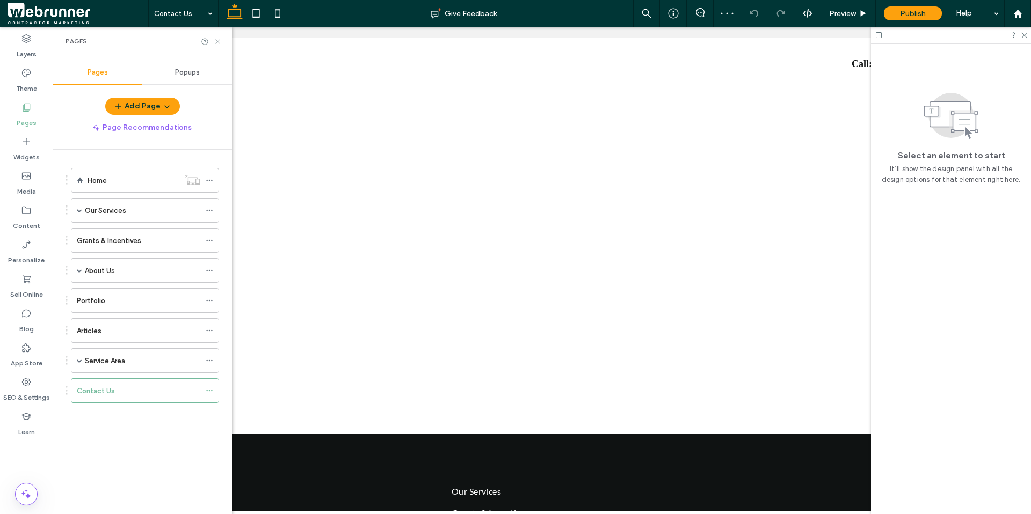
click at [220, 43] on icon at bounding box center [218, 42] width 8 height 8
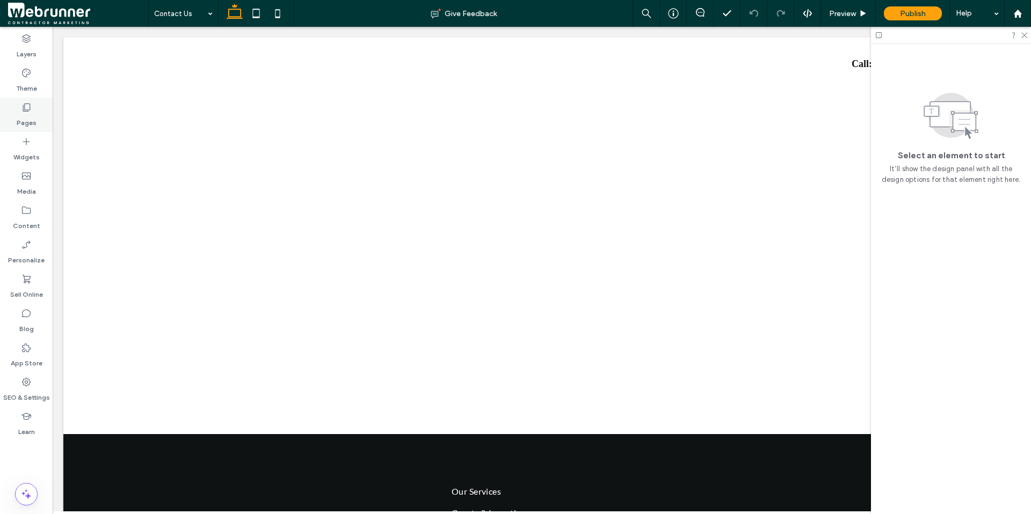
click at [41, 123] on div "Pages" at bounding box center [26, 115] width 53 height 34
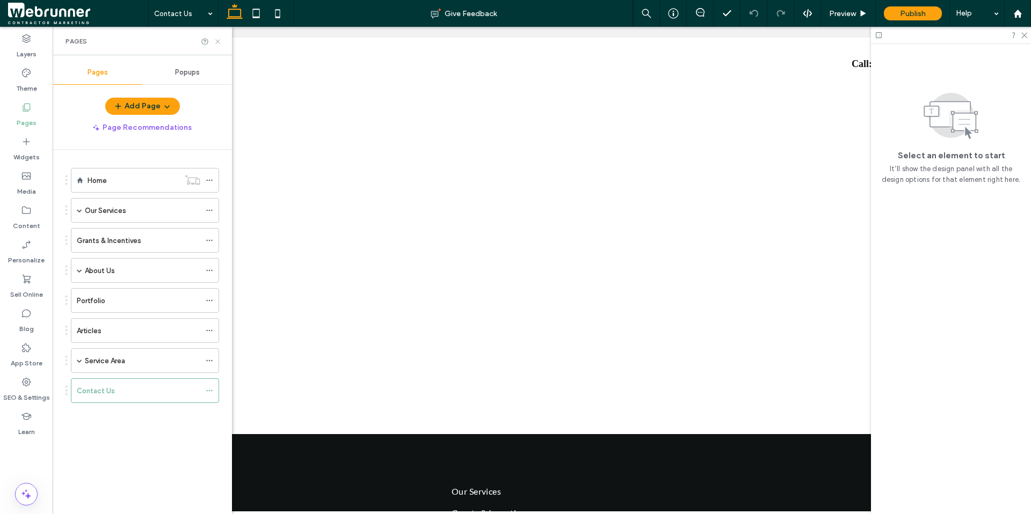
click at [218, 43] on icon at bounding box center [218, 42] width 8 height 8
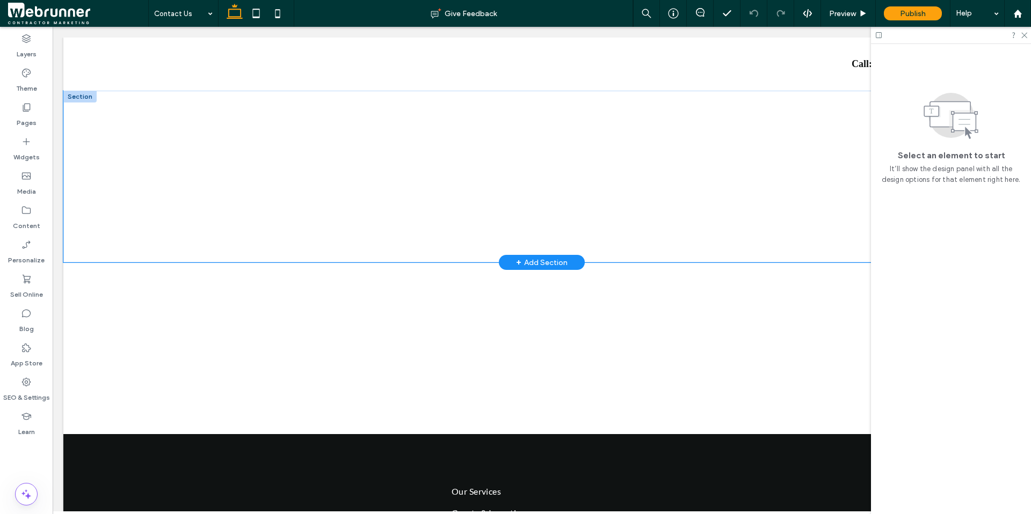
click at [143, 180] on div at bounding box center [541, 177] width 957 height 172
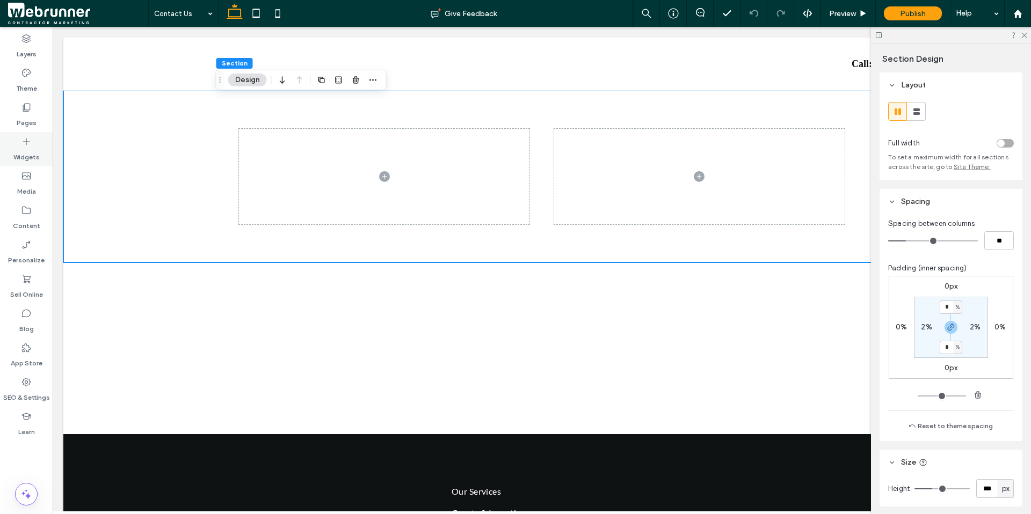
click at [31, 141] on icon at bounding box center [26, 141] width 11 height 11
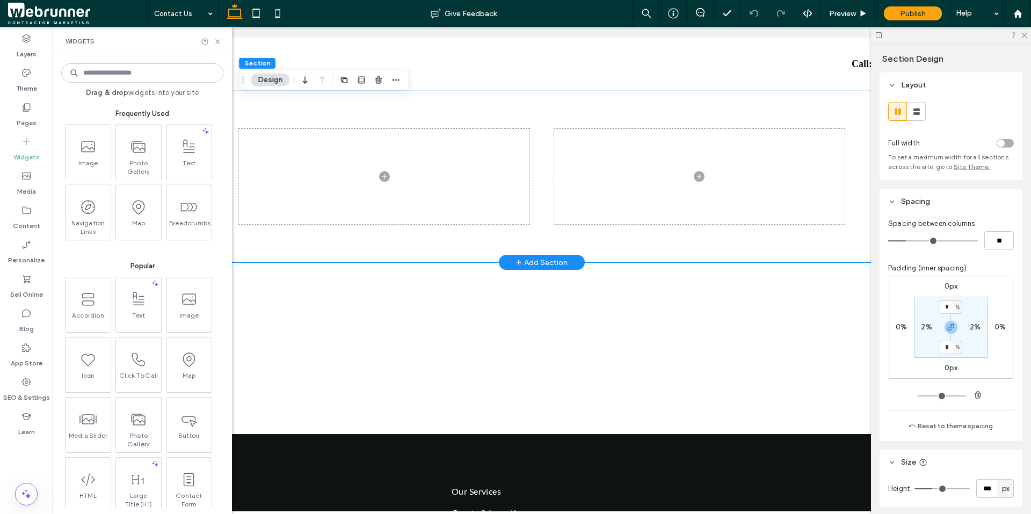
click at [349, 104] on div at bounding box center [542, 177] width 644 height 172
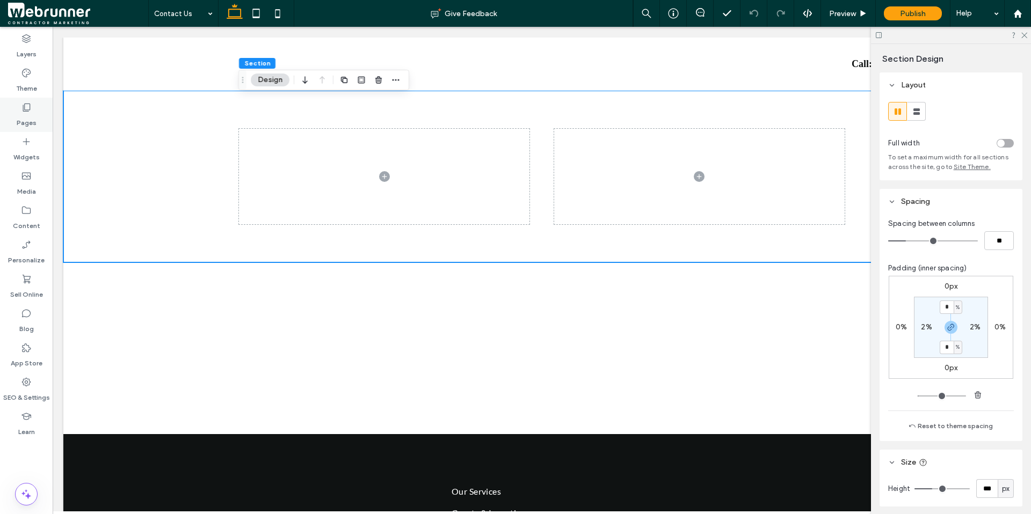
click at [31, 109] on icon at bounding box center [26, 107] width 11 height 11
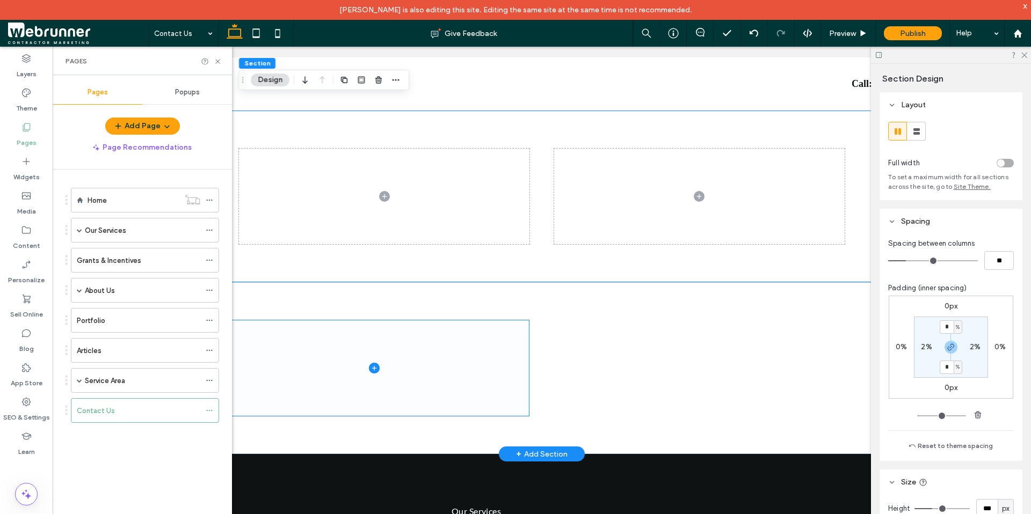
scroll to position [0, 1]
